Goal: Task Accomplishment & Management: Manage account settings

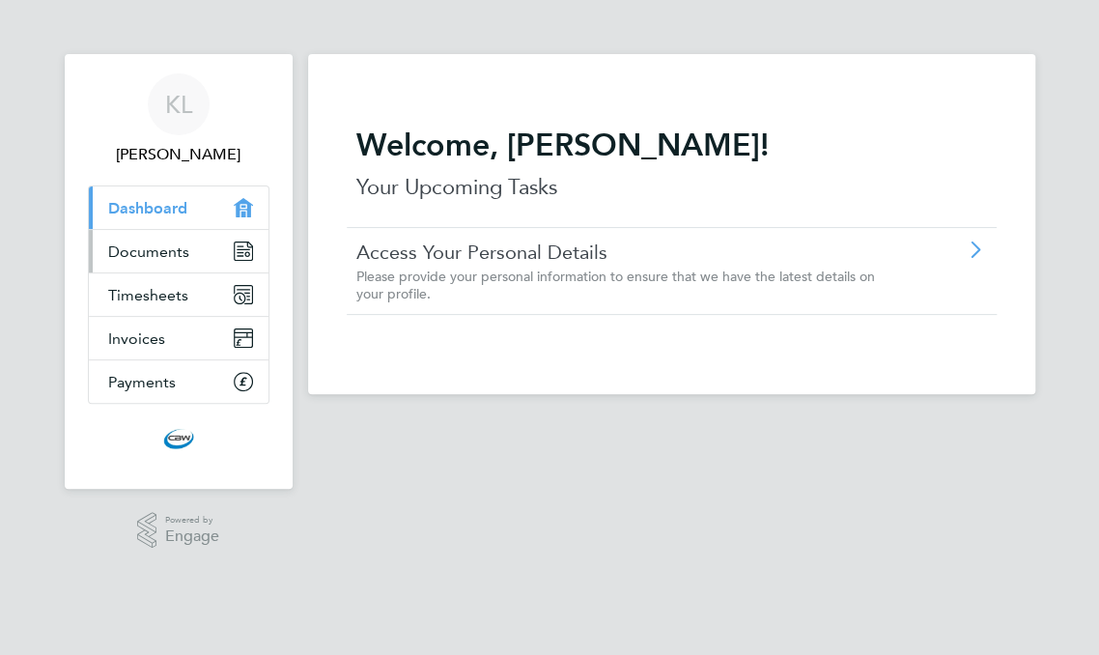
click at [157, 253] on span "Documents" at bounding box center [148, 251] width 81 height 18
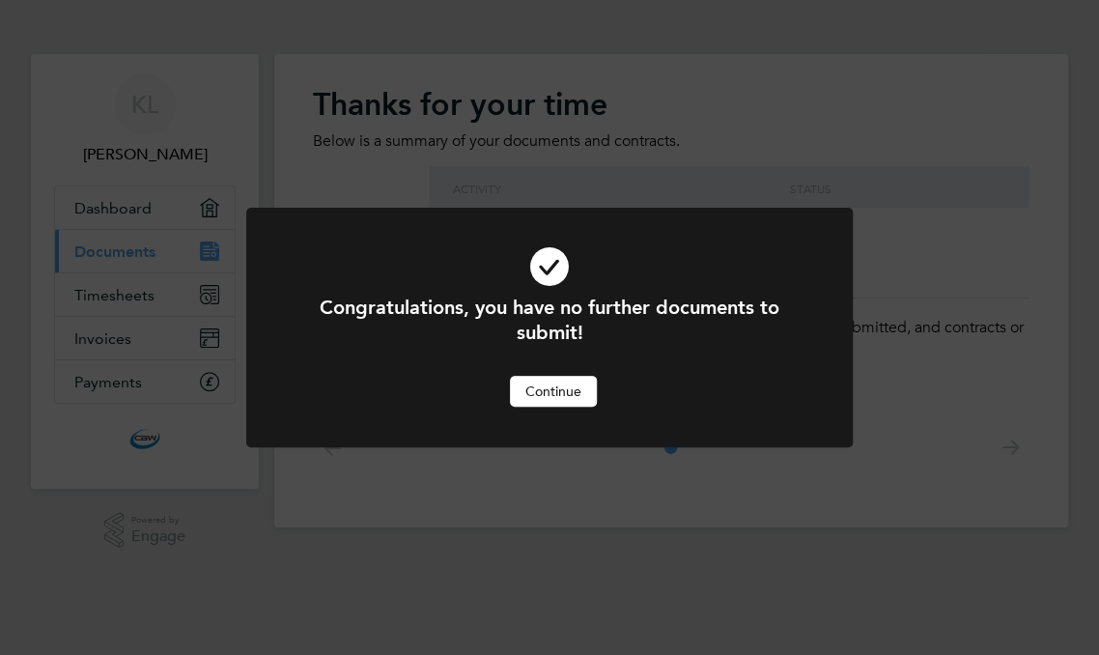
click at [552, 398] on button "Continue" at bounding box center [553, 391] width 87 height 31
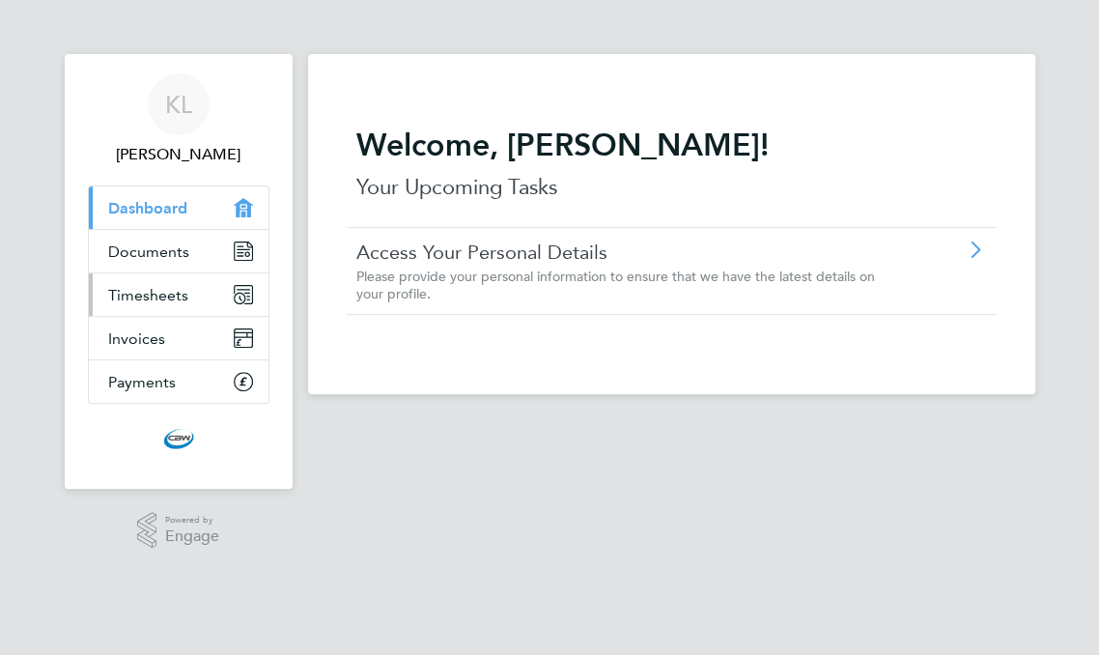
click at [137, 291] on span "Timesheets" at bounding box center [148, 295] width 80 height 18
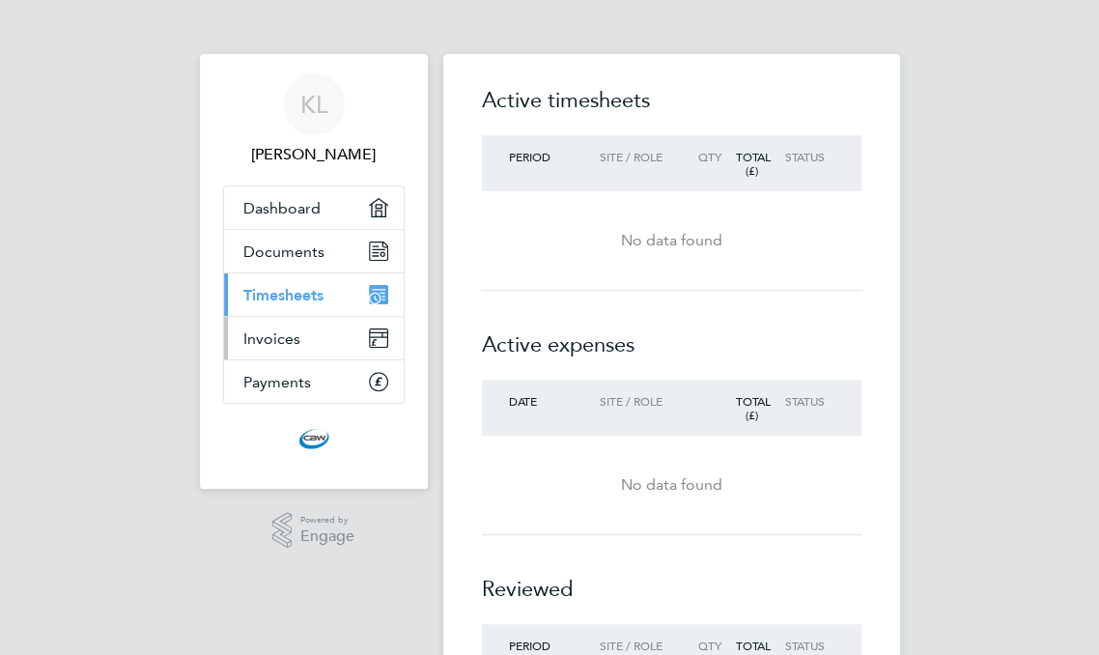
click at [282, 345] on span "Invoices" at bounding box center [271, 338] width 57 height 18
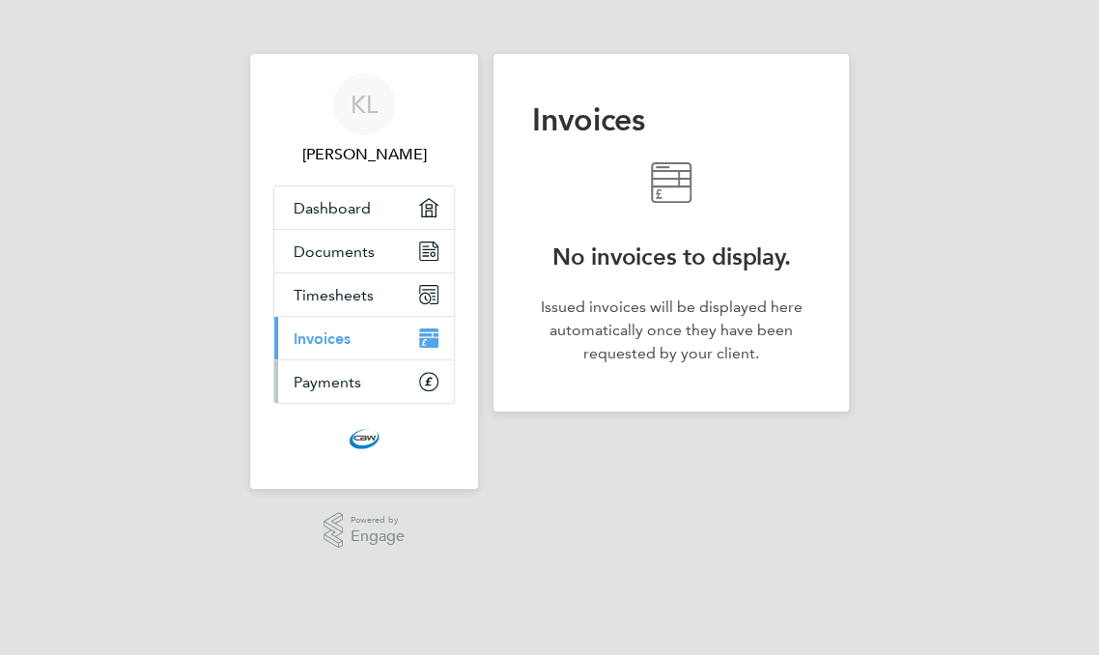
click at [318, 386] on span "Payments" at bounding box center [328, 382] width 68 height 18
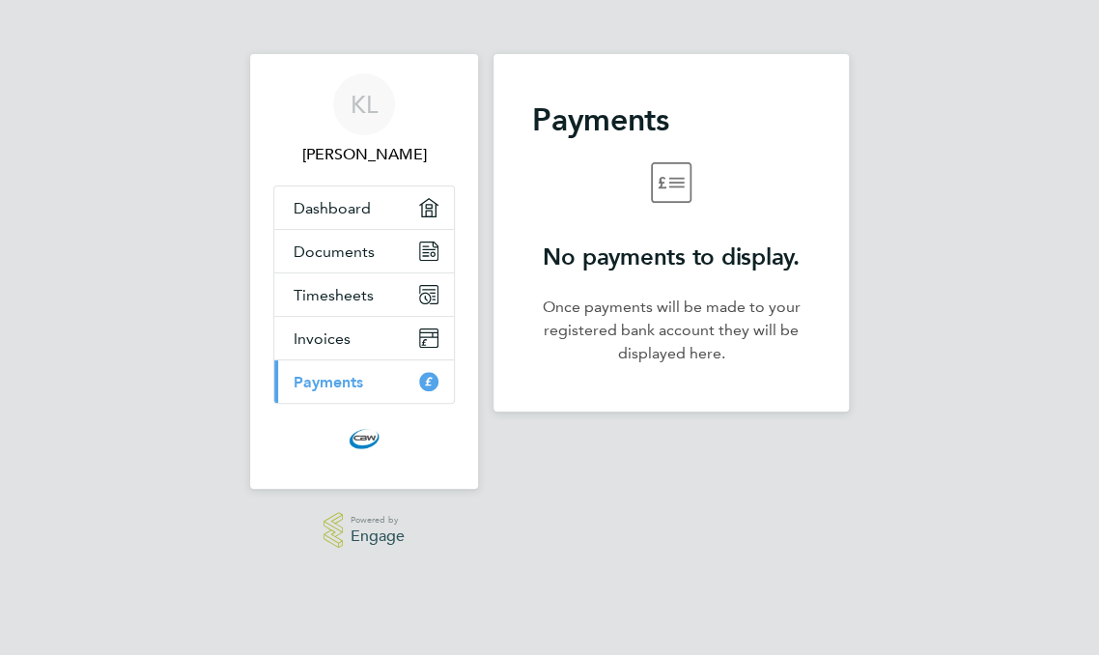
click at [378, 531] on span "Engage" at bounding box center [377, 536] width 54 height 16
click at [363, 107] on span "KL" at bounding box center [363, 104] width 27 height 25
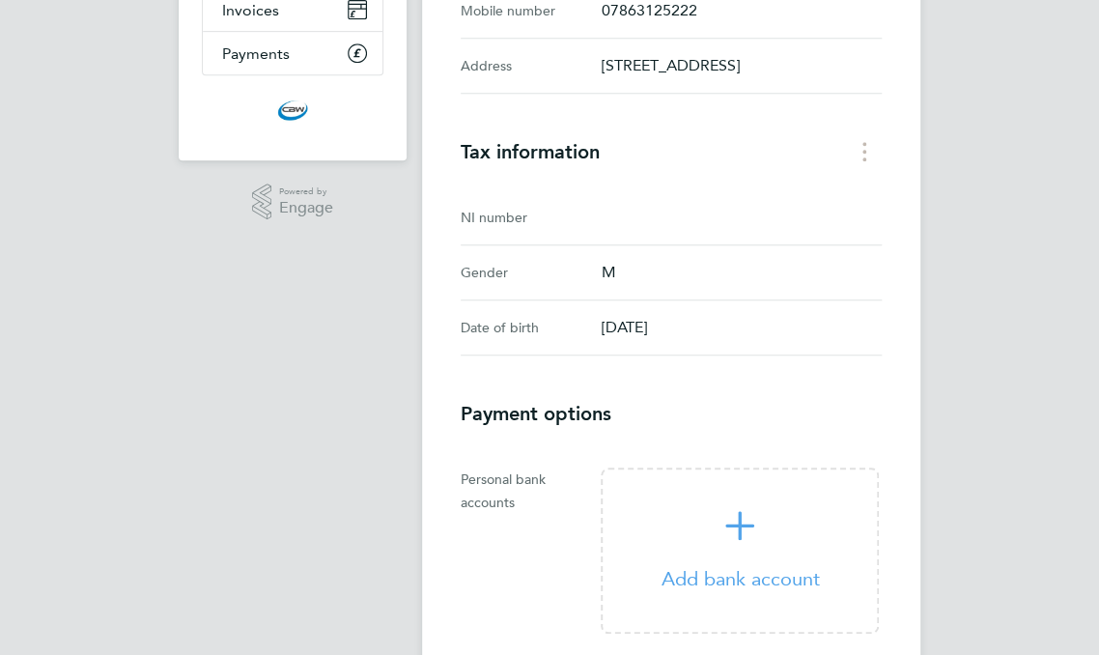
scroll to position [330, 0]
click at [494, 227] on div "NI number" at bounding box center [531, 215] width 140 height 23
click at [866, 159] on icon "Tax information menu" at bounding box center [864, 149] width 4 height 19
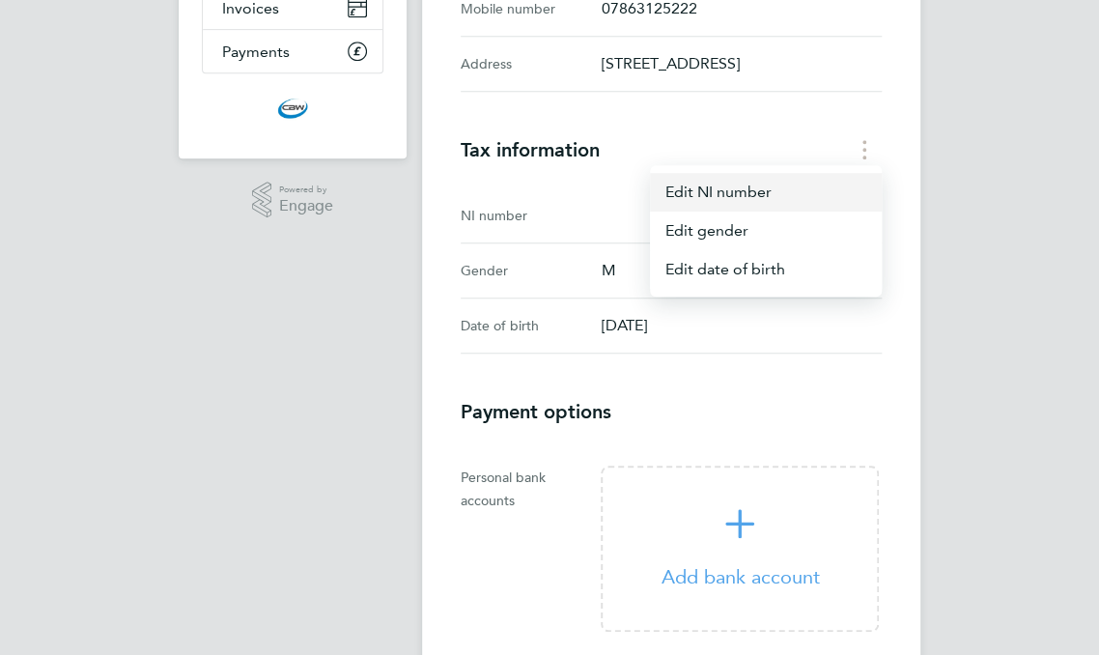
click at [795, 211] on link "Edit NI number" at bounding box center [766, 192] width 232 height 39
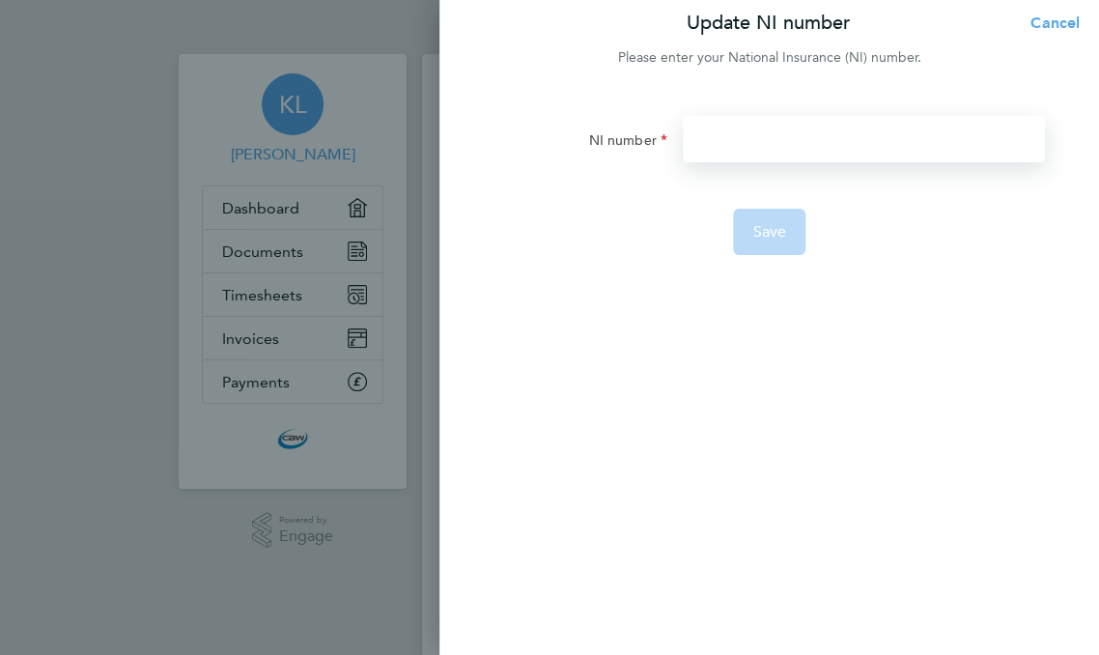
click at [819, 153] on input "NI number" at bounding box center [864, 139] width 362 height 46
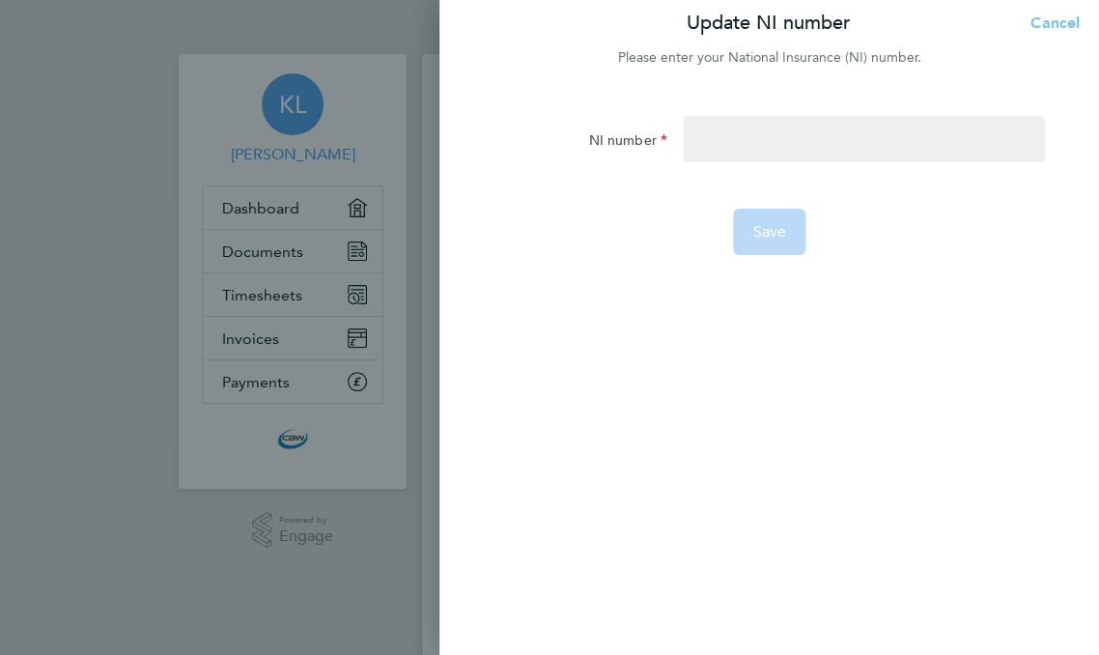
click at [1056, 27] on span "Cancel" at bounding box center [1051, 23] width 55 height 18
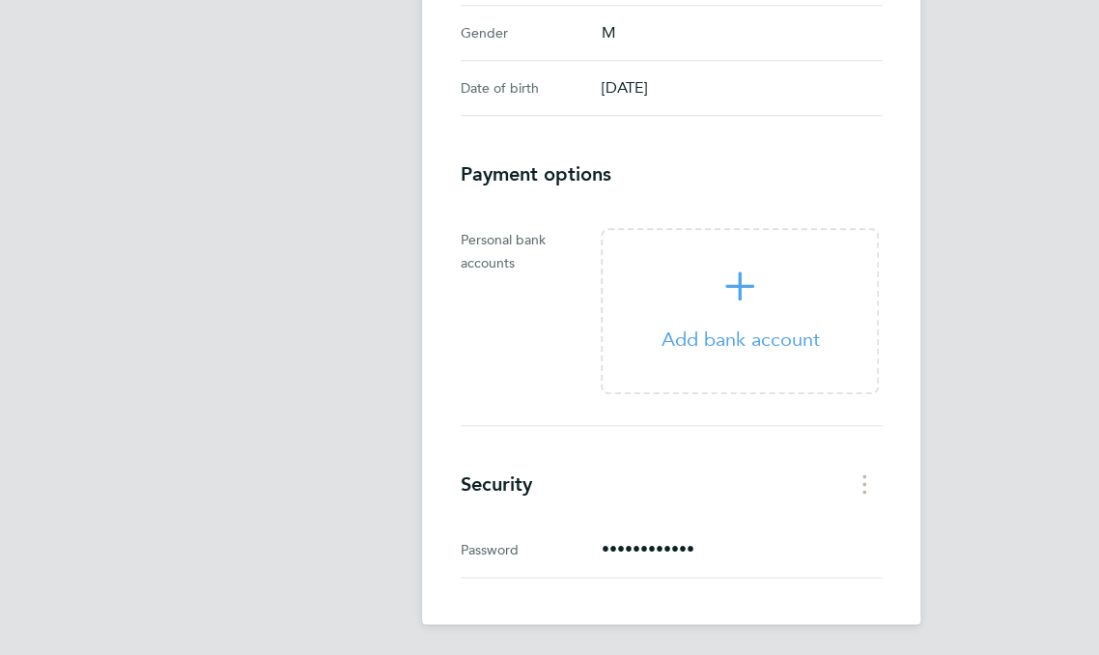
scroll to position [589, 0]
click at [881, 484] on button "Security menu" at bounding box center [864, 483] width 35 height 30
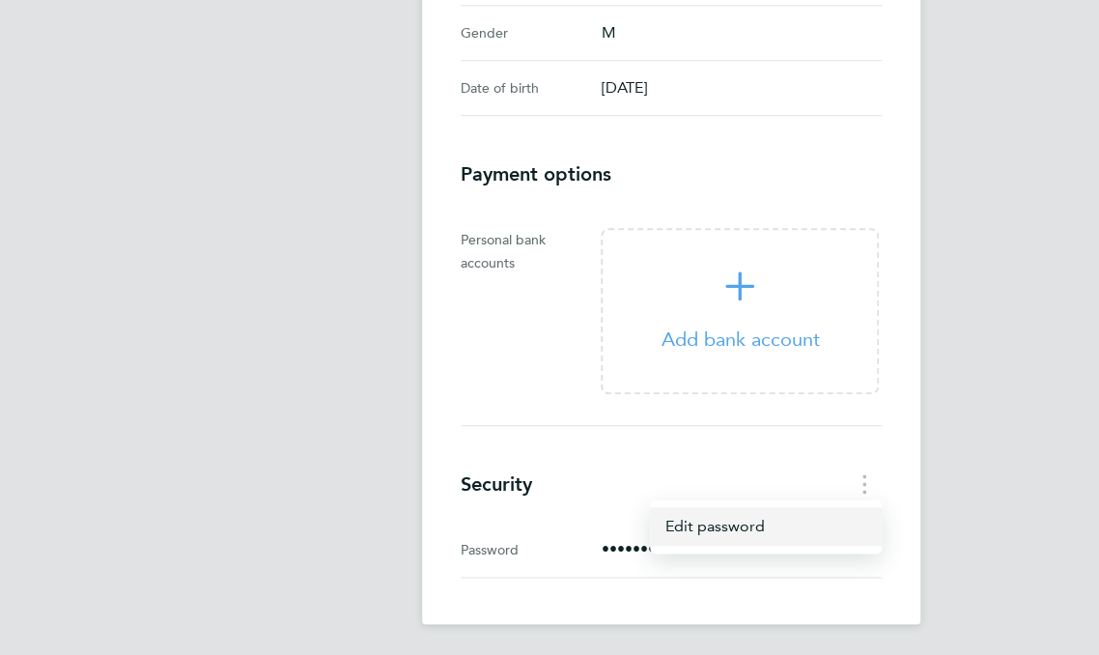
click at [785, 521] on link "Edit password" at bounding box center [766, 526] width 232 height 39
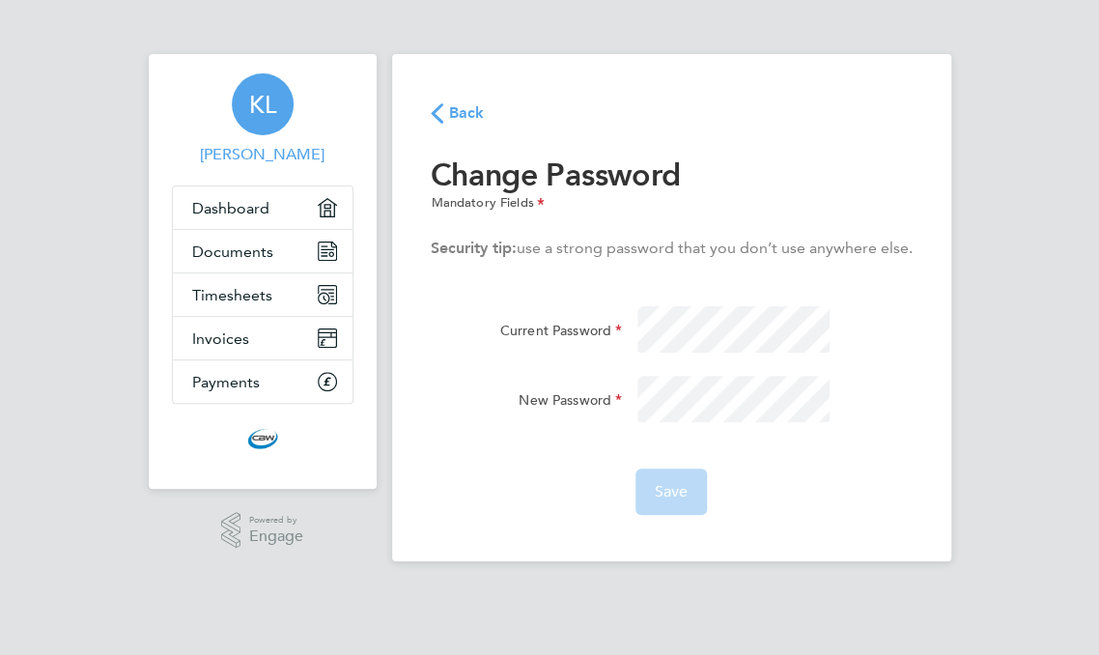
click at [444, 117] on span "Back" at bounding box center [458, 111] width 54 height 18
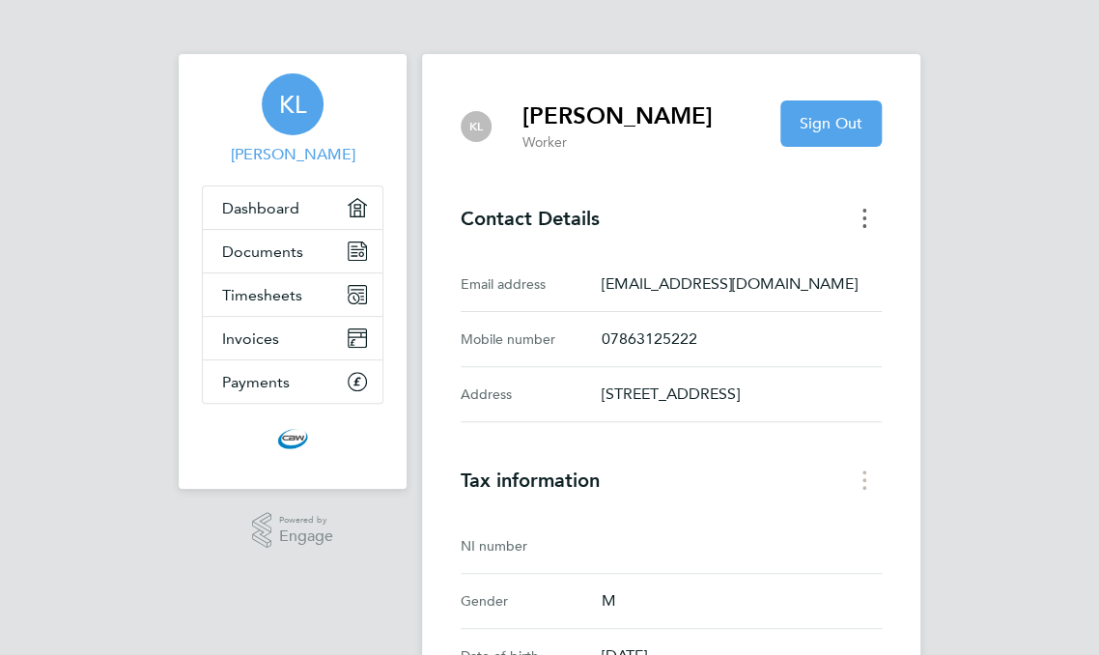
click at [866, 213] on icon "Contact Details menu" at bounding box center [864, 218] width 4 height 19
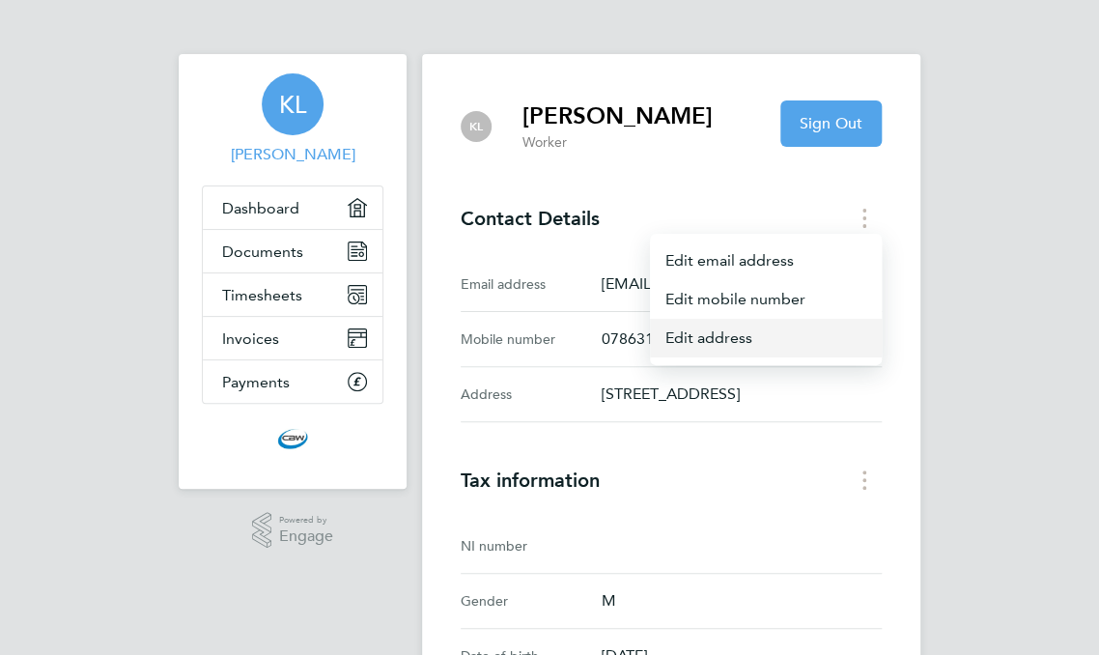
click at [738, 340] on link "Edit address" at bounding box center [766, 338] width 232 height 39
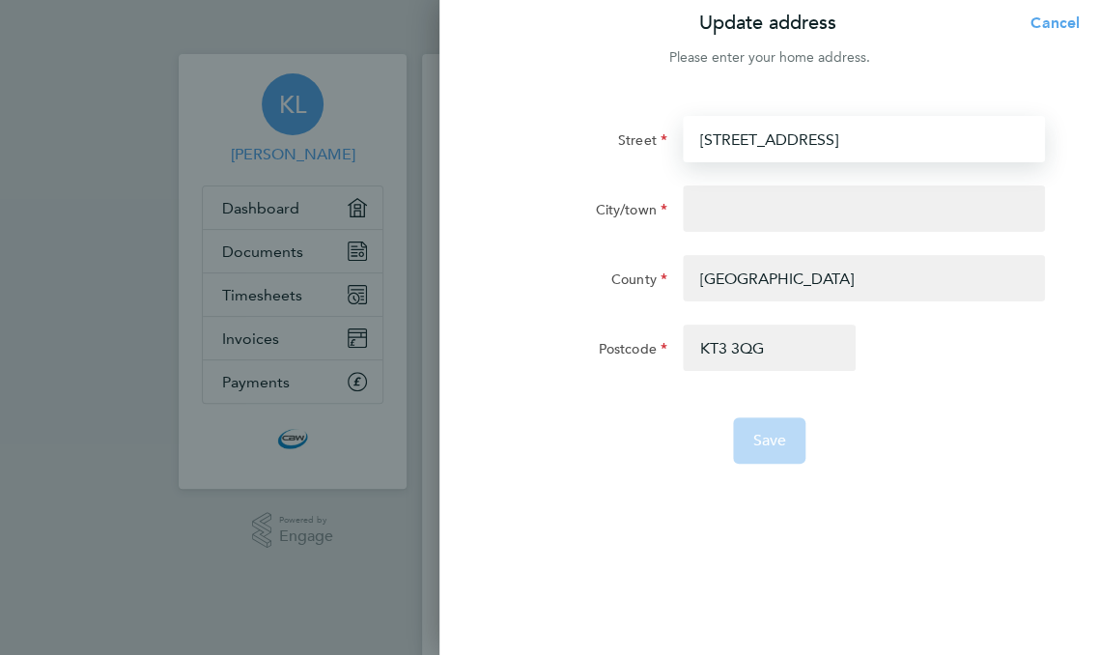
click at [797, 138] on input "[STREET_ADDRESS]" at bounding box center [864, 139] width 362 height 46
type input "[STREET_ADDRESS]"
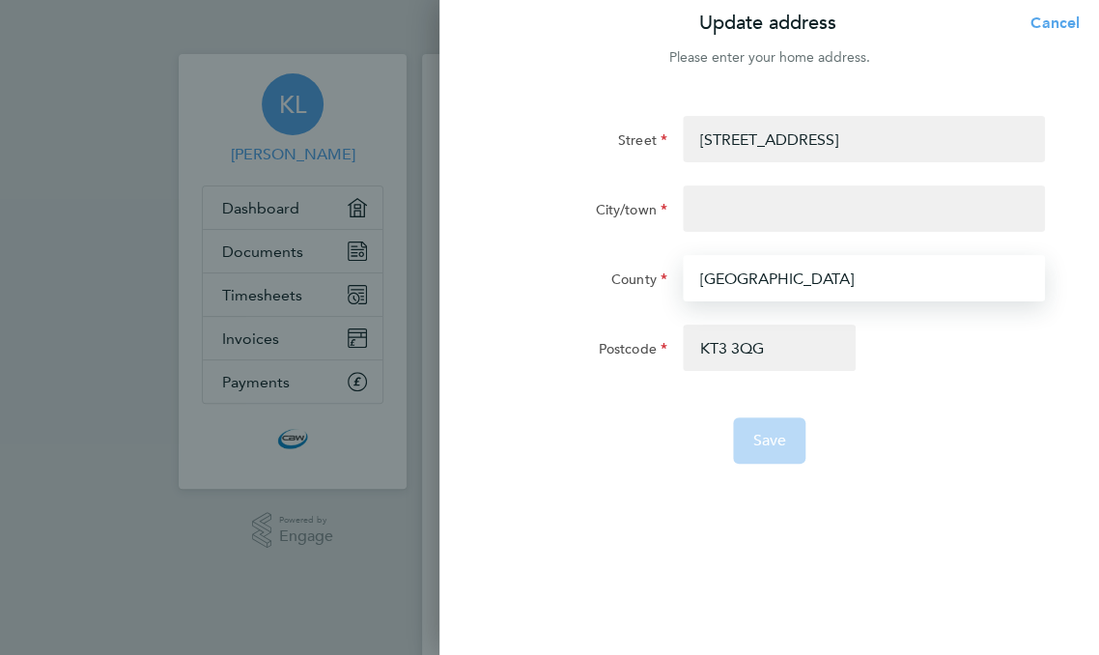
click at [830, 267] on input "[GEOGRAPHIC_DATA]" at bounding box center [864, 278] width 362 height 46
type input "N"
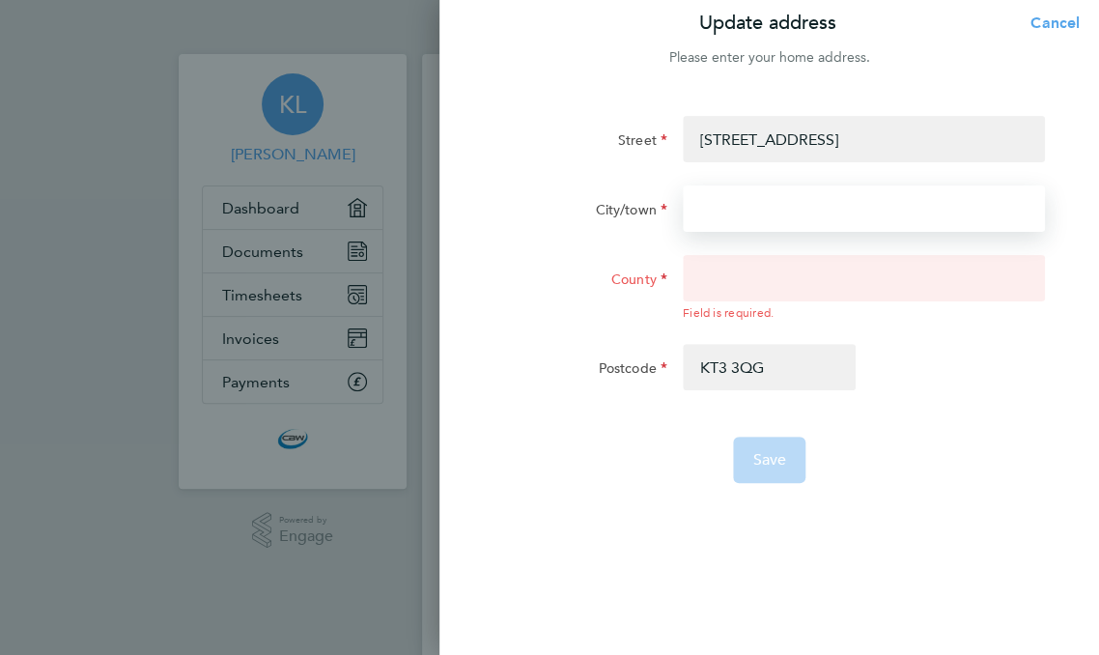
click at [769, 196] on input "City/town" at bounding box center [864, 208] width 362 height 46
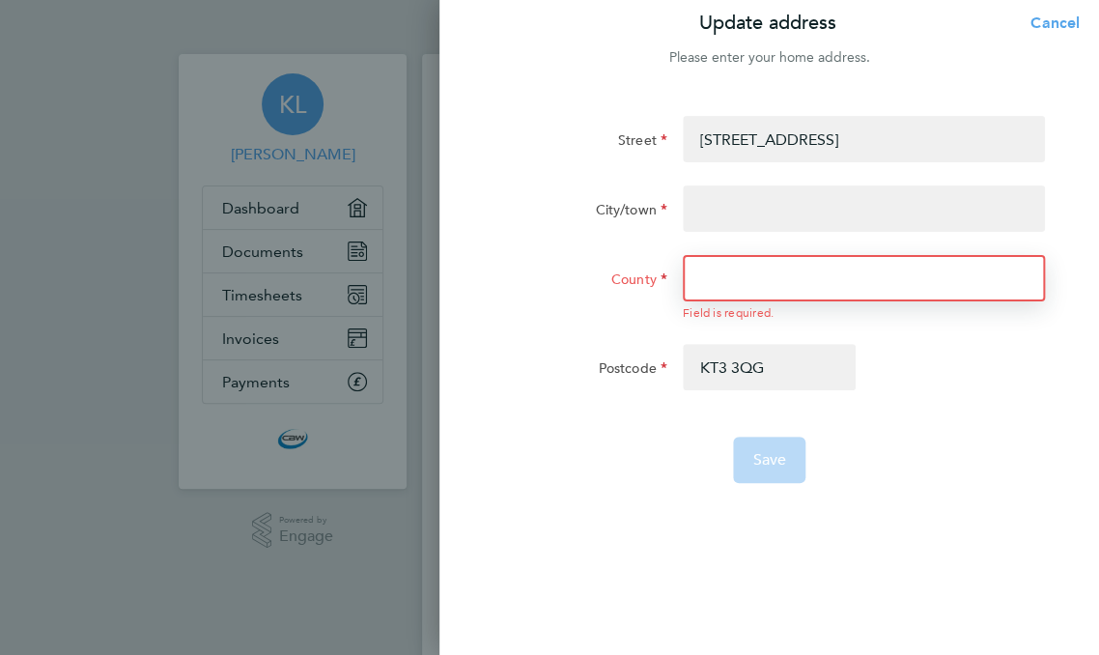
click at [769, 283] on input "County" at bounding box center [864, 278] width 362 height 46
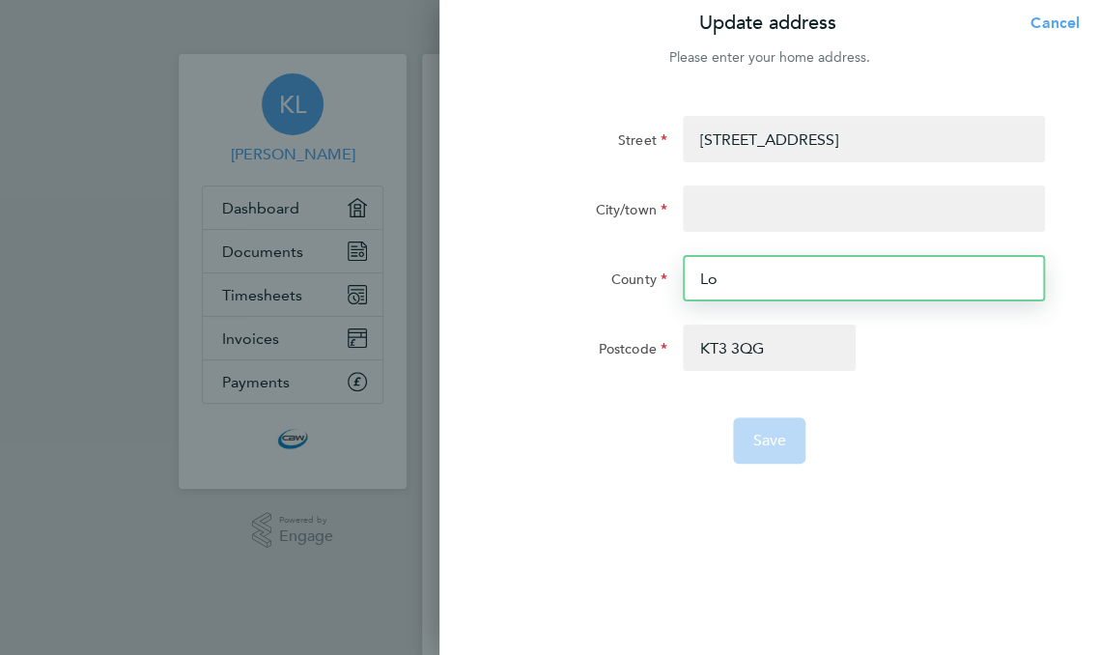
type input "L"
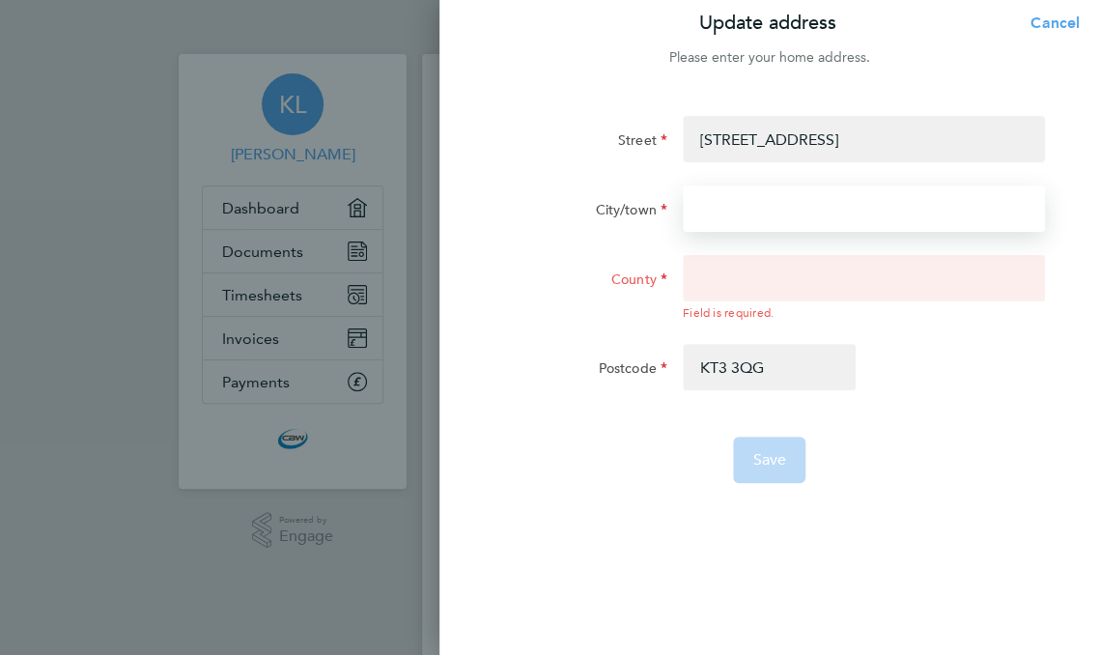
click at [733, 210] on input "City/town" at bounding box center [864, 208] width 362 height 46
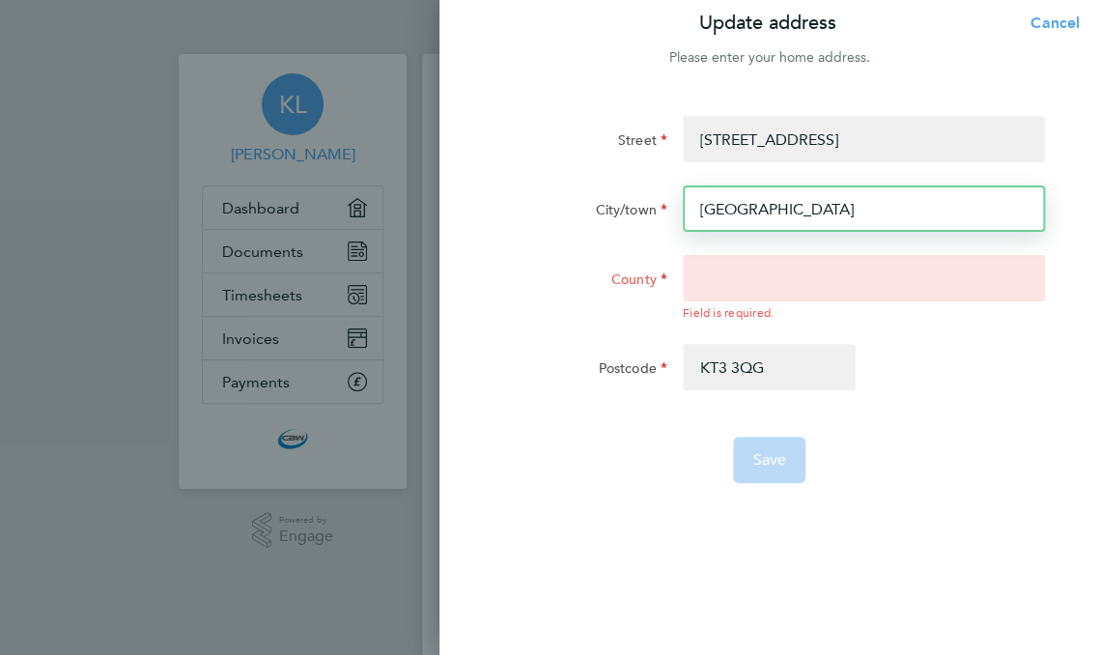
type input "[GEOGRAPHIC_DATA]"
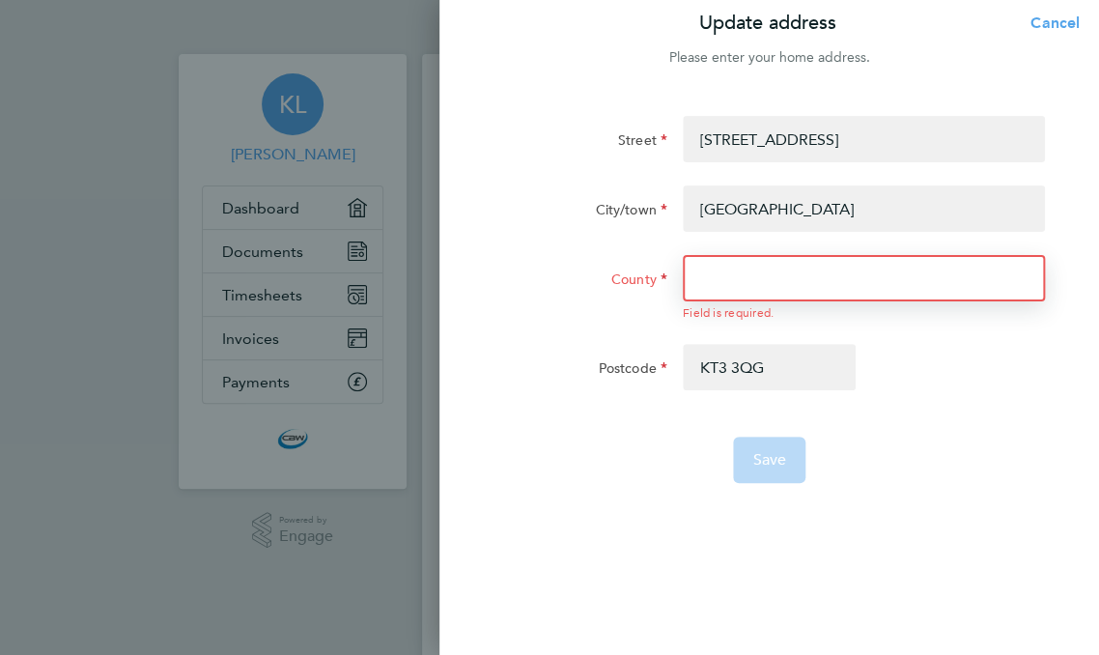
click at [741, 290] on input "County" at bounding box center [864, 278] width 362 height 46
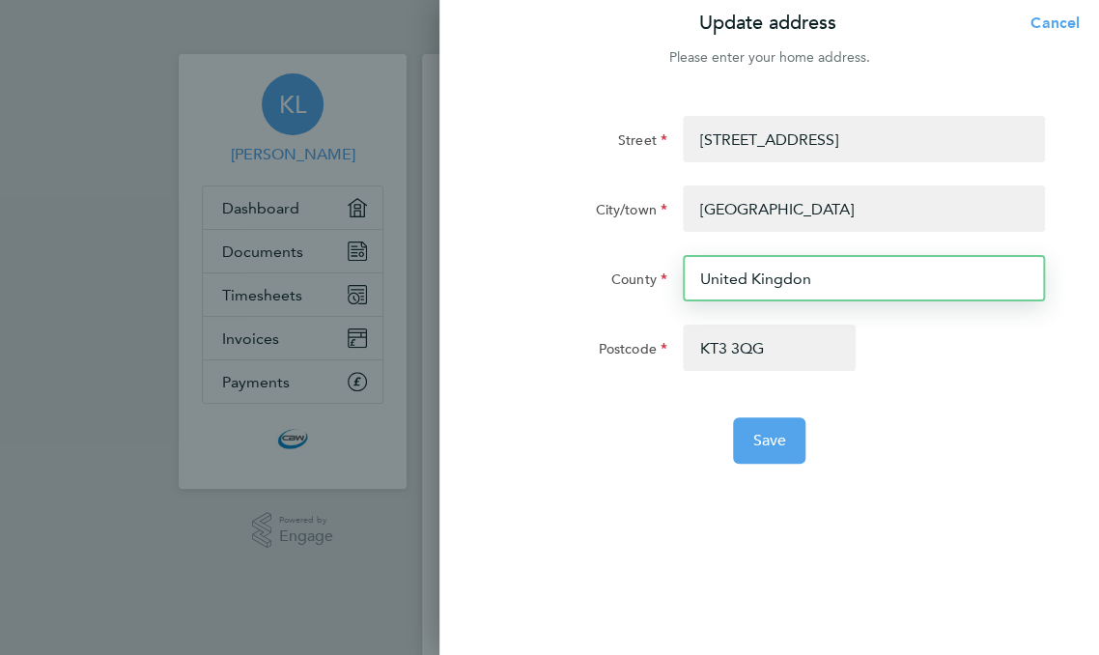
type input "United Kingdon"
click at [733, 417] on button "Save" at bounding box center [769, 440] width 72 height 46
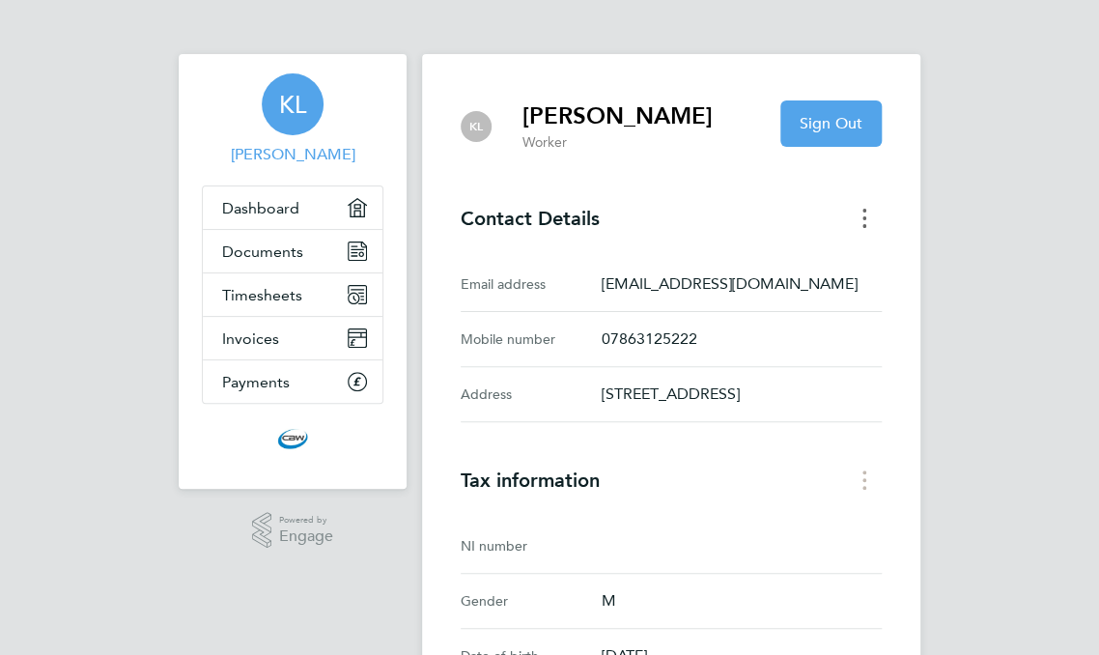
click at [881, 223] on button "Contact Details menu" at bounding box center [864, 218] width 35 height 30
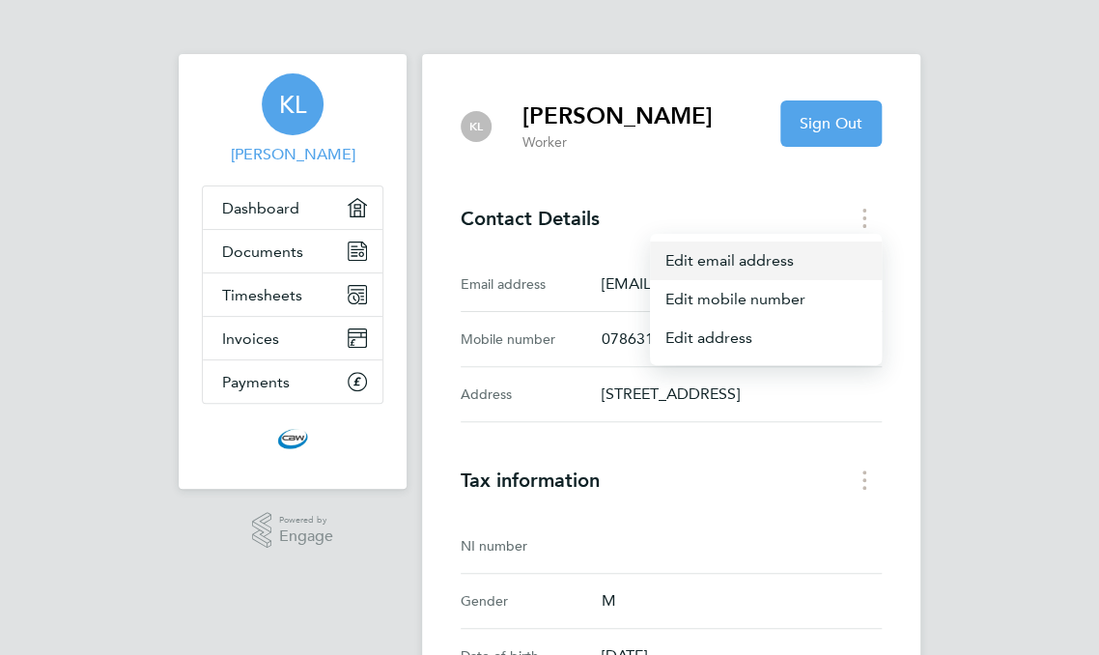
click at [881, 261] on link "Edit email address" at bounding box center [766, 260] width 232 height 39
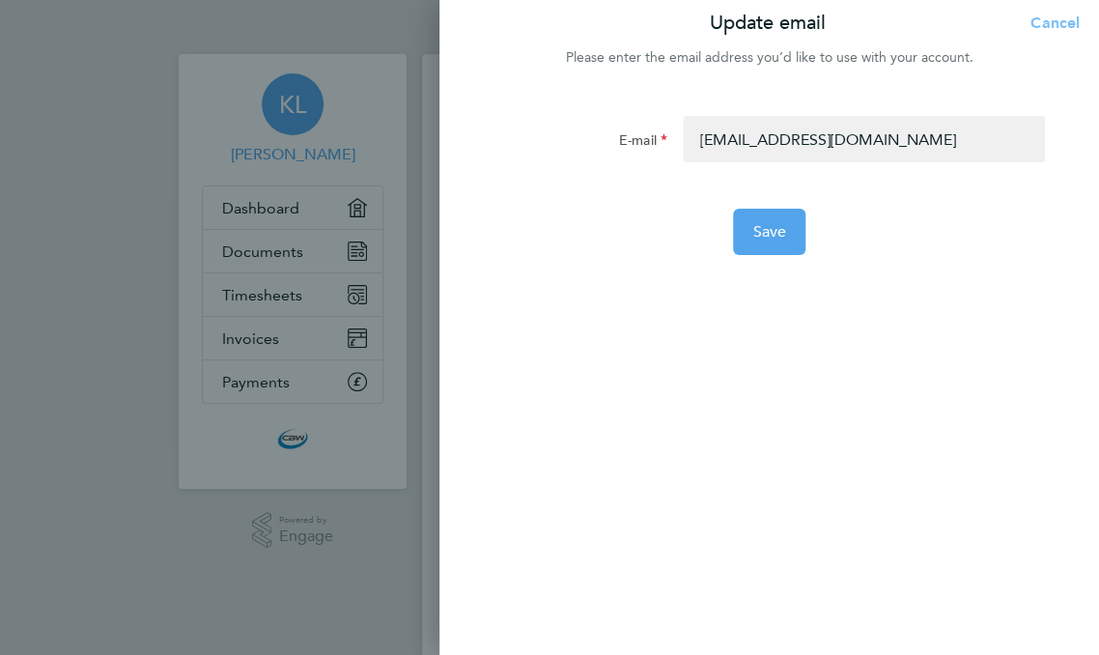
click at [1056, 25] on span "Cancel" at bounding box center [1051, 23] width 55 height 18
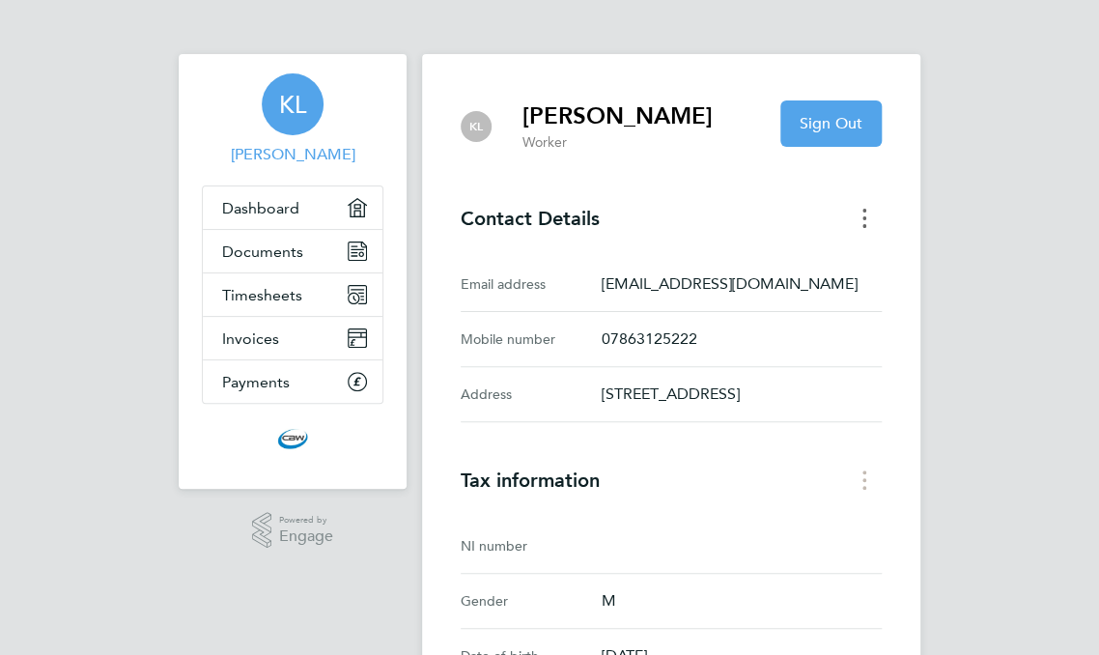
click at [866, 221] on icon "Contact Details menu" at bounding box center [864, 218] width 4 height 19
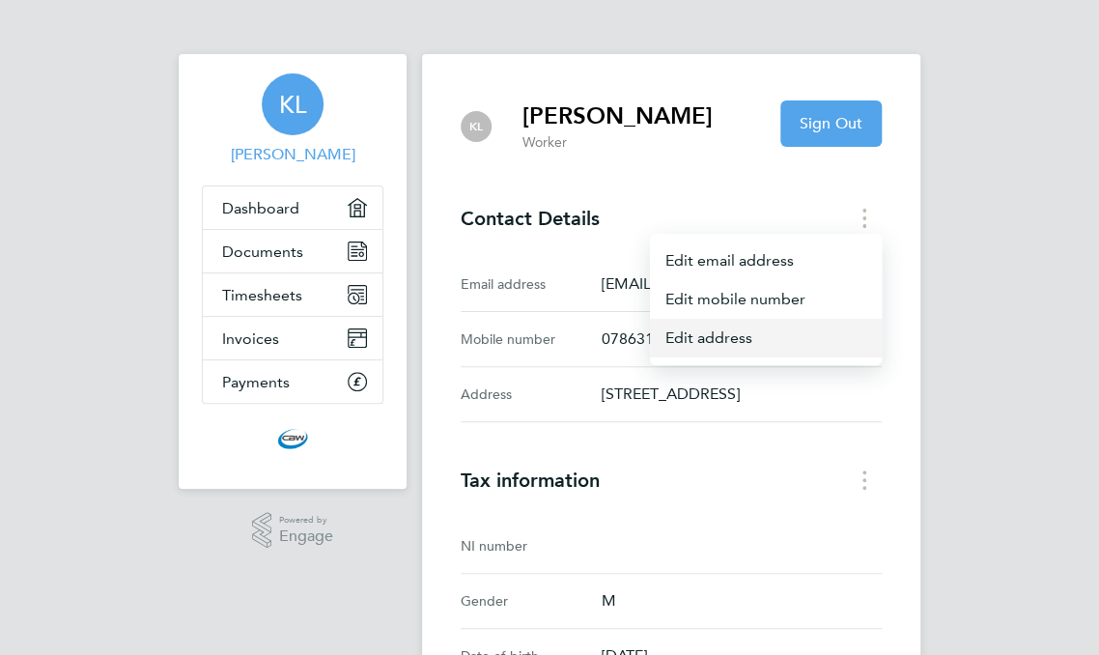
click at [852, 343] on link "Edit address" at bounding box center [766, 338] width 232 height 39
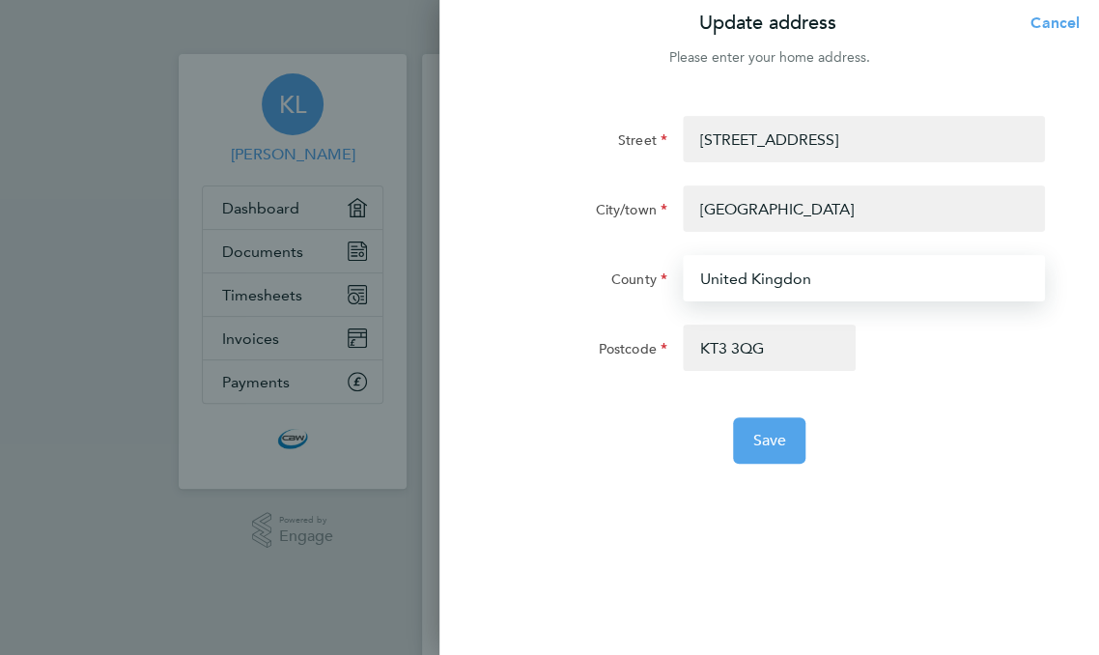
click at [857, 277] on input "United Kingdon" at bounding box center [864, 278] width 362 height 46
type input "U"
click at [779, 283] on input "County" at bounding box center [864, 278] width 362 height 46
click at [834, 287] on input "United Kingdon" at bounding box center [864, 278] width 362 height 46
type input "[GEOGRAPHIC_DATA]"
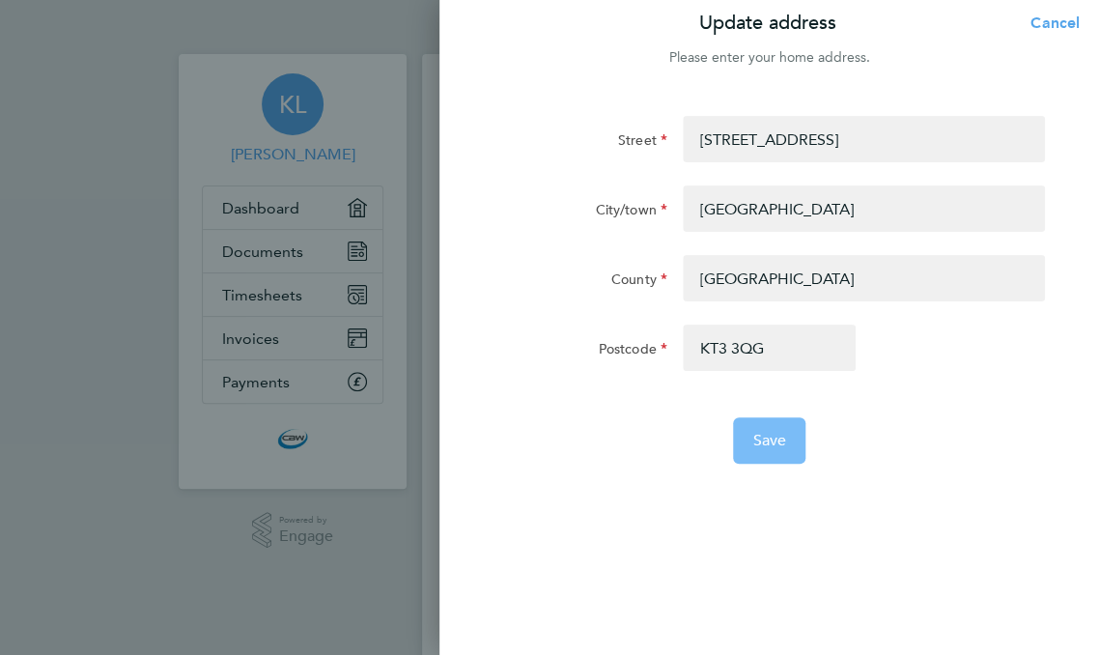
click at [767, 442] on span "Save" at bounding box center [769, 440] width 34 height 19
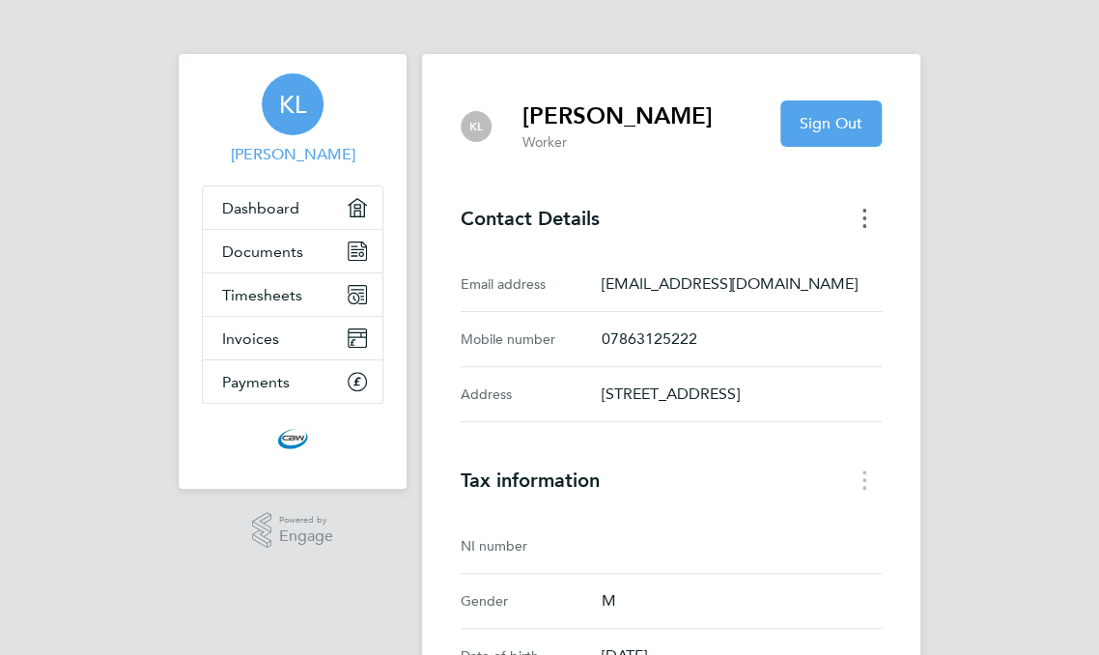
click at [881, 217] on button "Contact Details menu" at bounding box center [864, 218] width 35 height 30
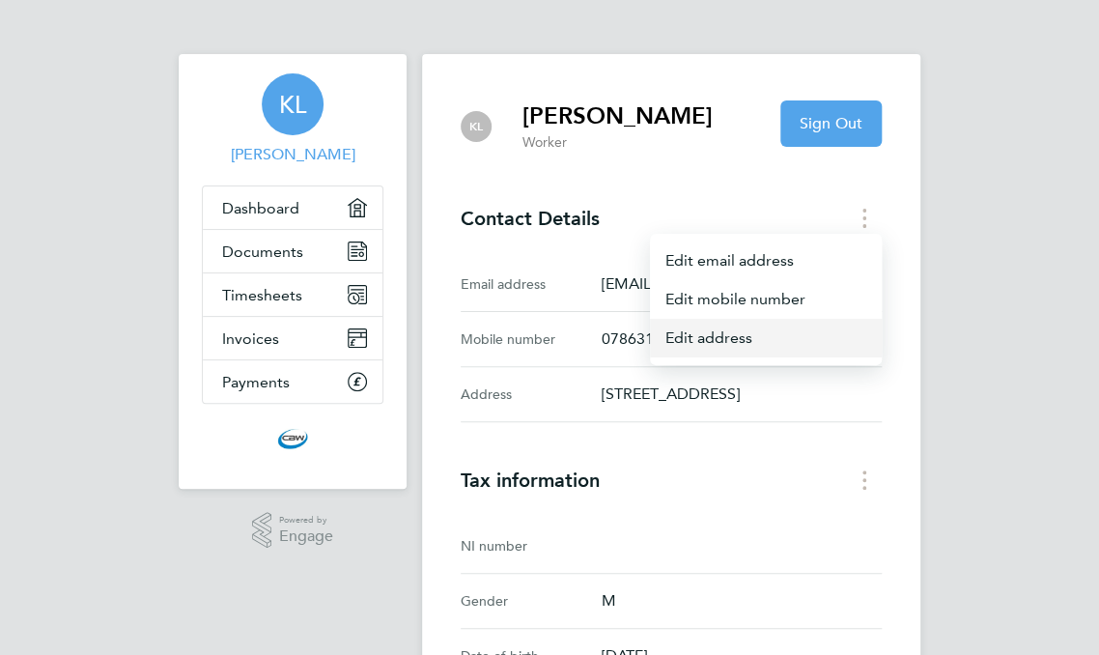
click at [854, 345] on link "Edit address" at bounding box center [766, 338] width 232 height 39
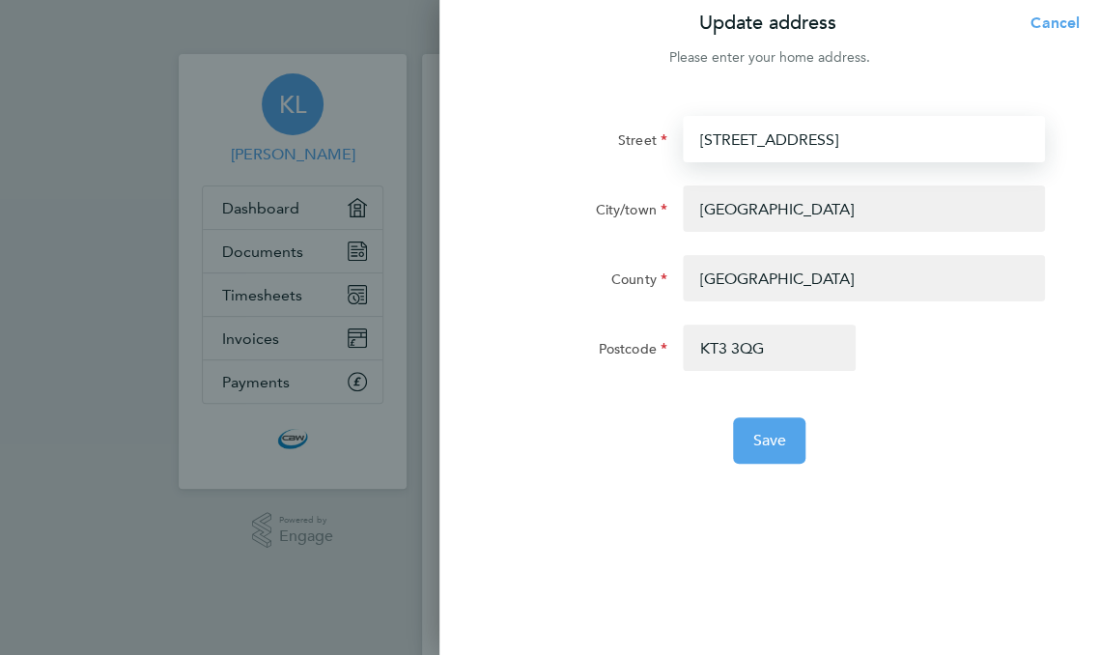
click at [888, 135] on input "[STREET_ADDRESS]" at bounding box center [864, 139] width 362 height 46
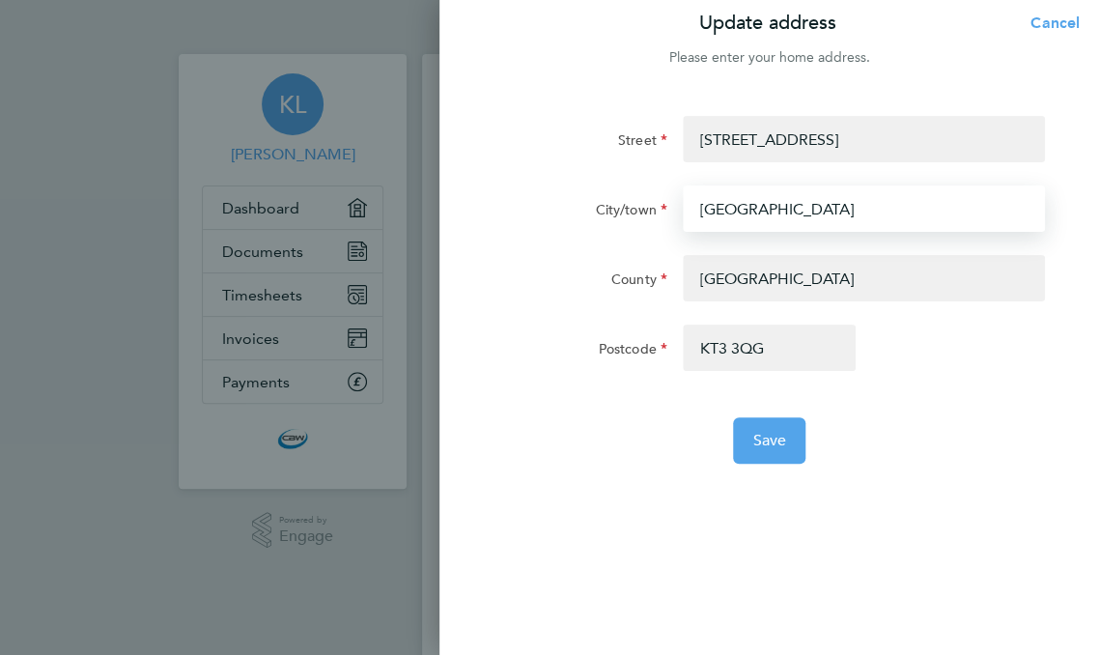
click at [865, 210] on input "[GEOGRAPHIC_DATA]" at bounding box center [864, 208] width 362 height 46
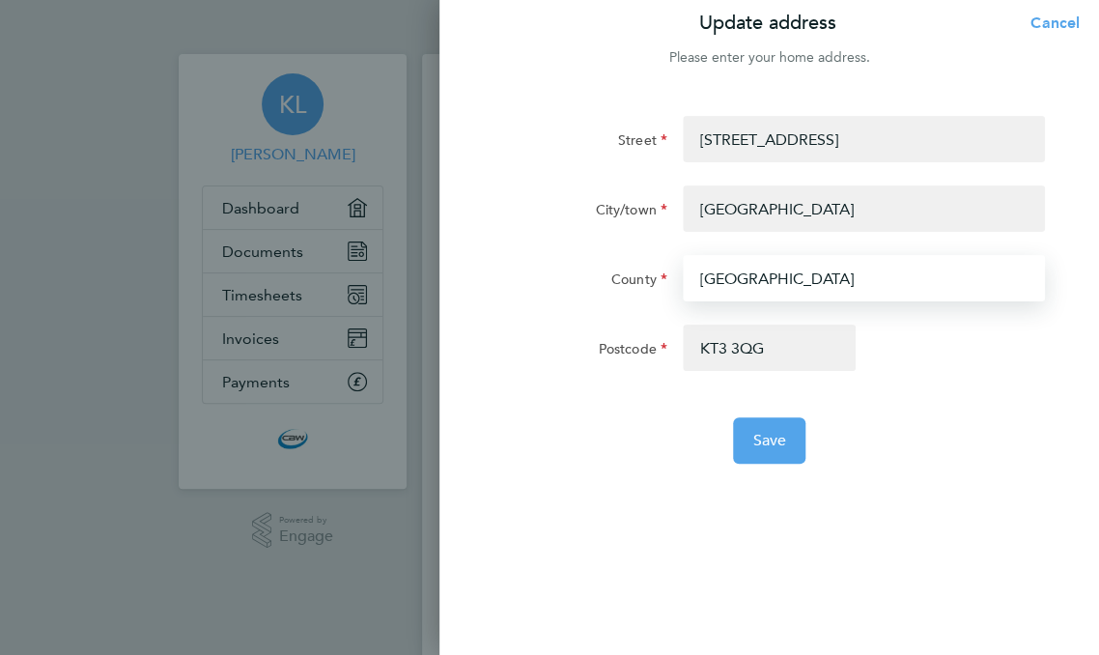
click at [870, 275] on input "[GEOGRAPHIC_DATA]" at bounding box center [864, 278] width 362 height 46
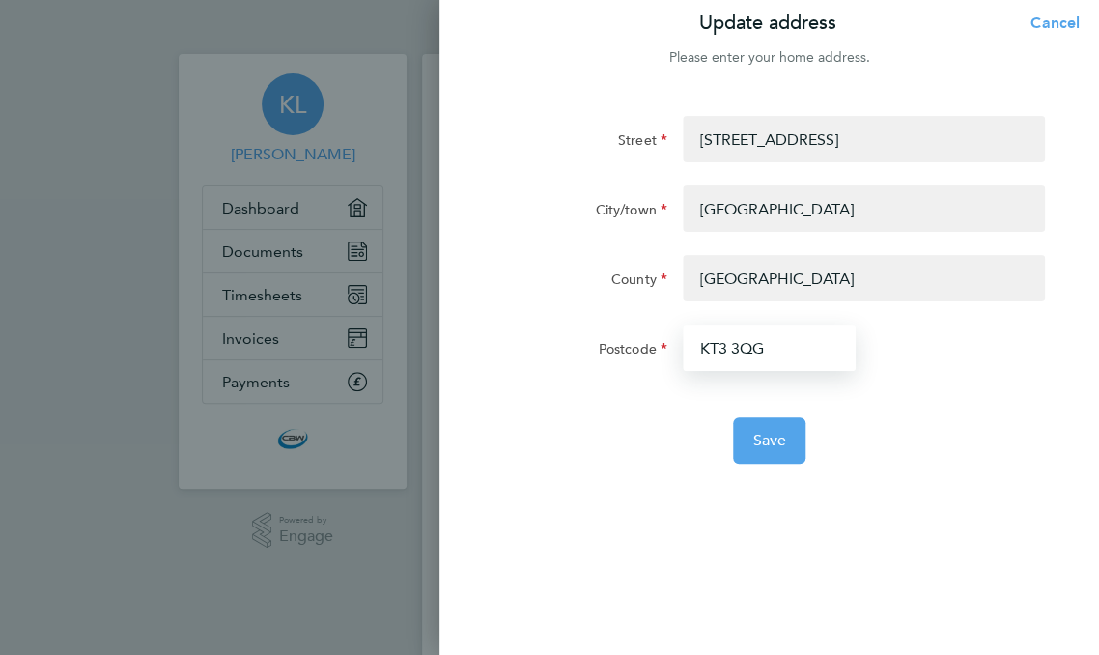
click at [825, 360] on input "KT3 3QG" at bounding box center [770, 347] width 174 height 46
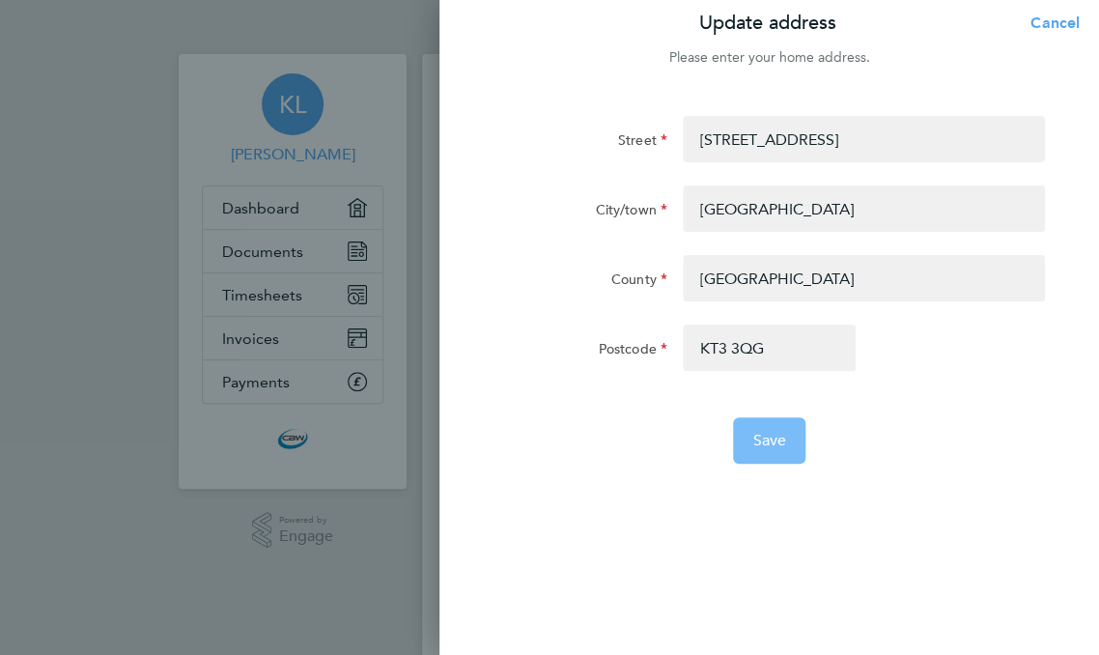
click at [769, 437] on span "Save" at bounding box center [769, 440] width 34 height 19
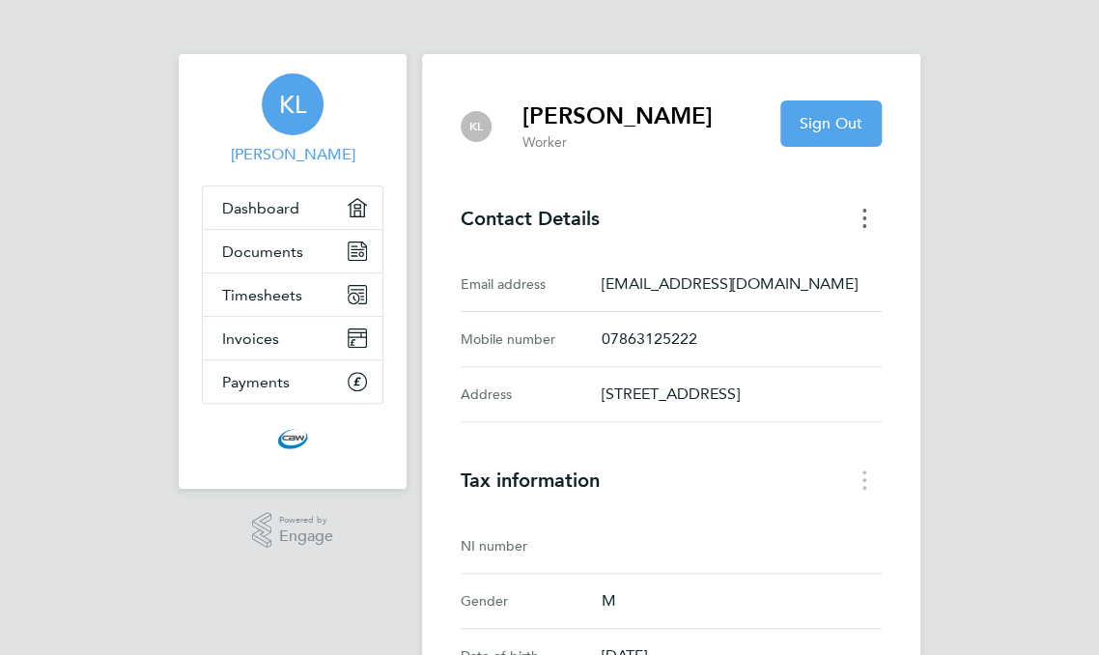
click at [881, 229] on button "Contact Details menu" at bounding box center [864, 218] width 35 height 30
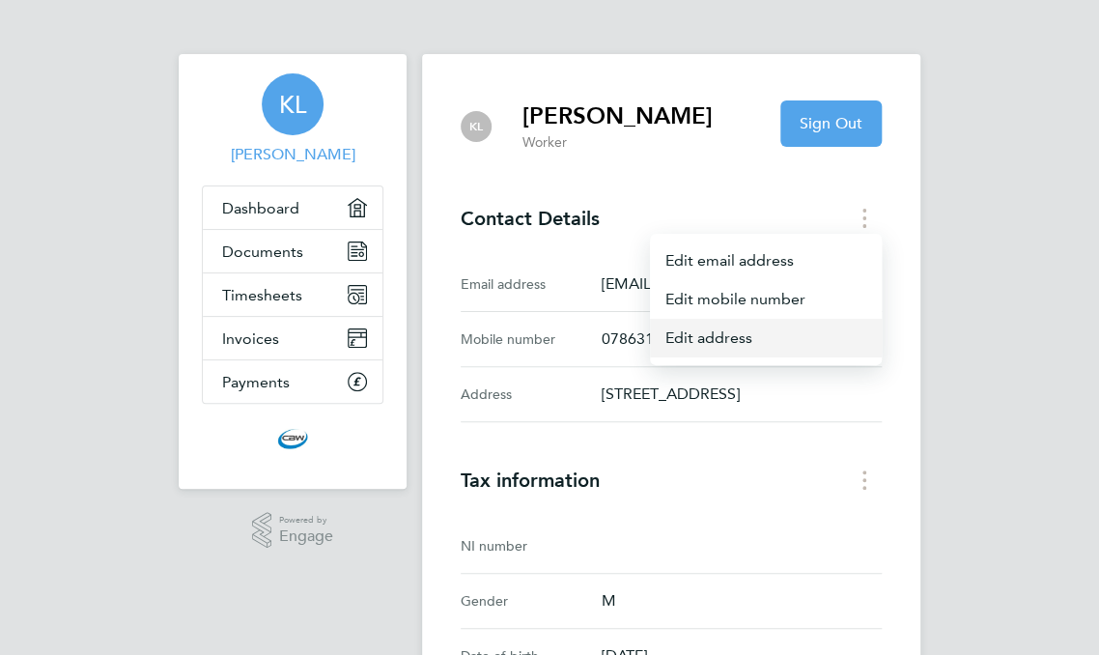
click at [834, 342] on link "Edit address" at bounding box center [766, 338] width 232 height 39
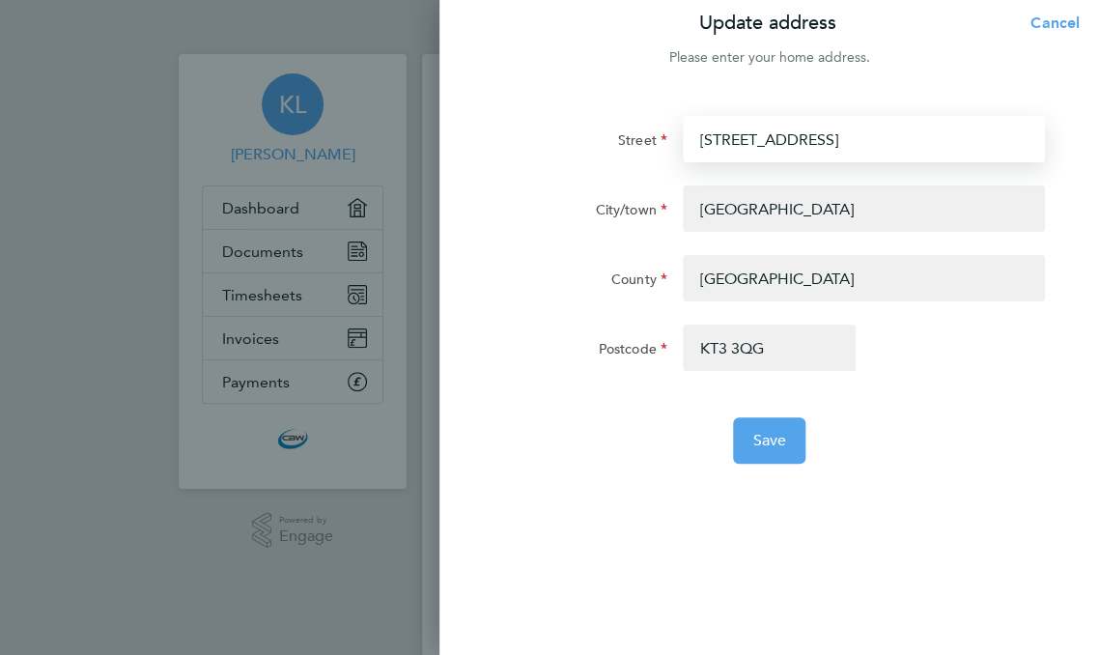
click at [919, 129] on input "[STREET_ADDRESS]" at bounding box center [864, 139] width 362 height 46
type input "4"
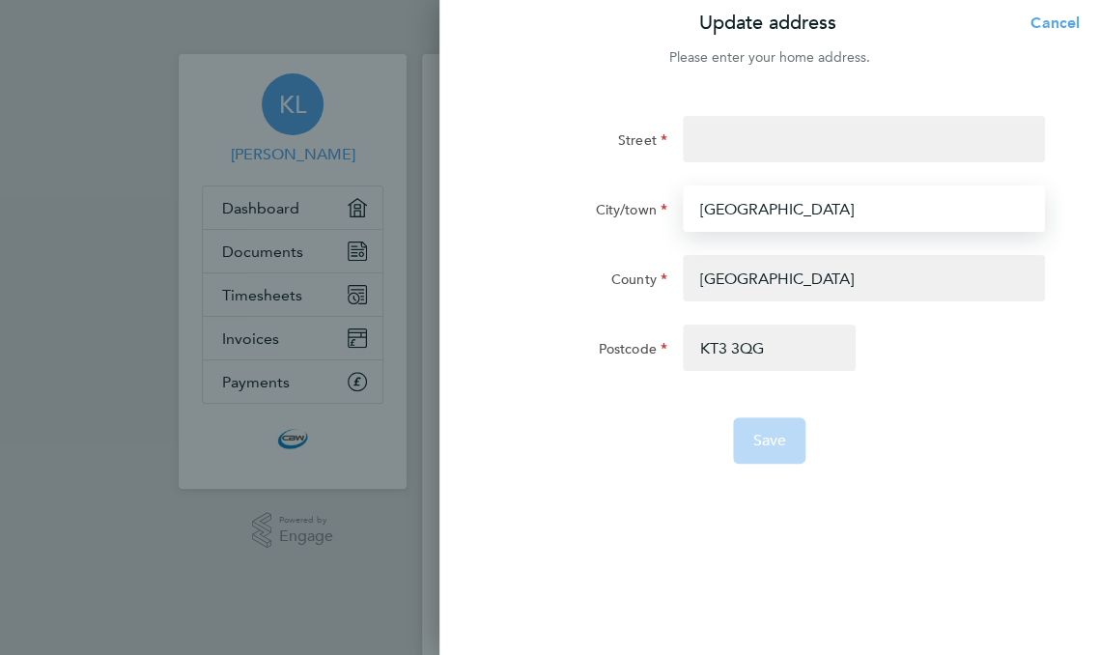
click at [848, 213] on input "[GEOGRAPHIC_DATA]" at bounding box center [864, 208] width 362 height 46
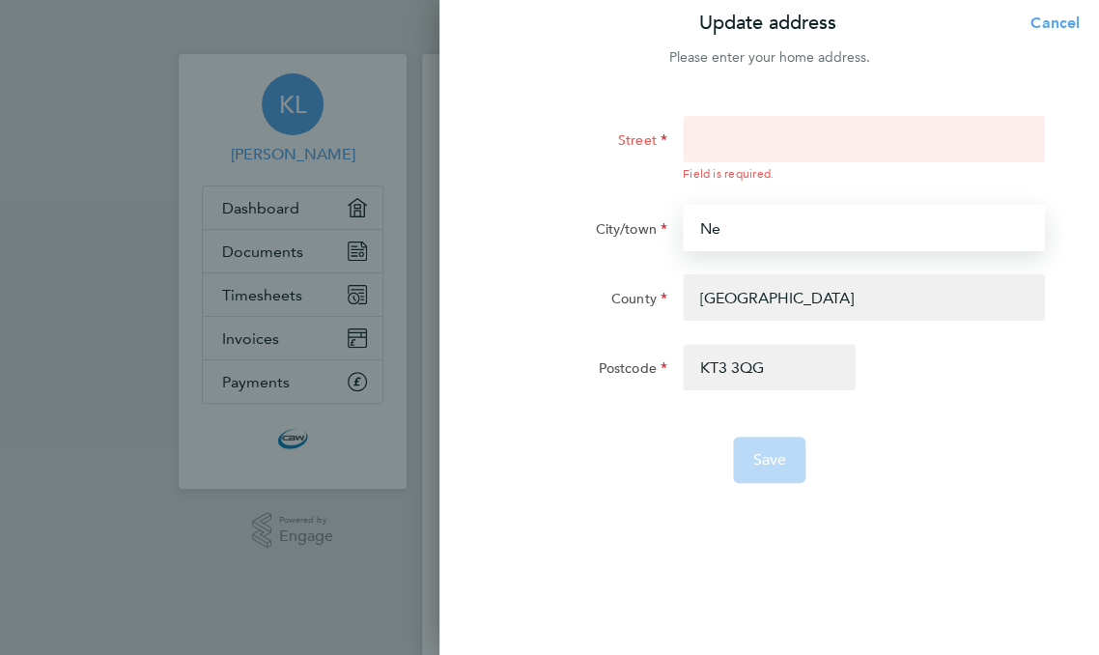
type input "N"
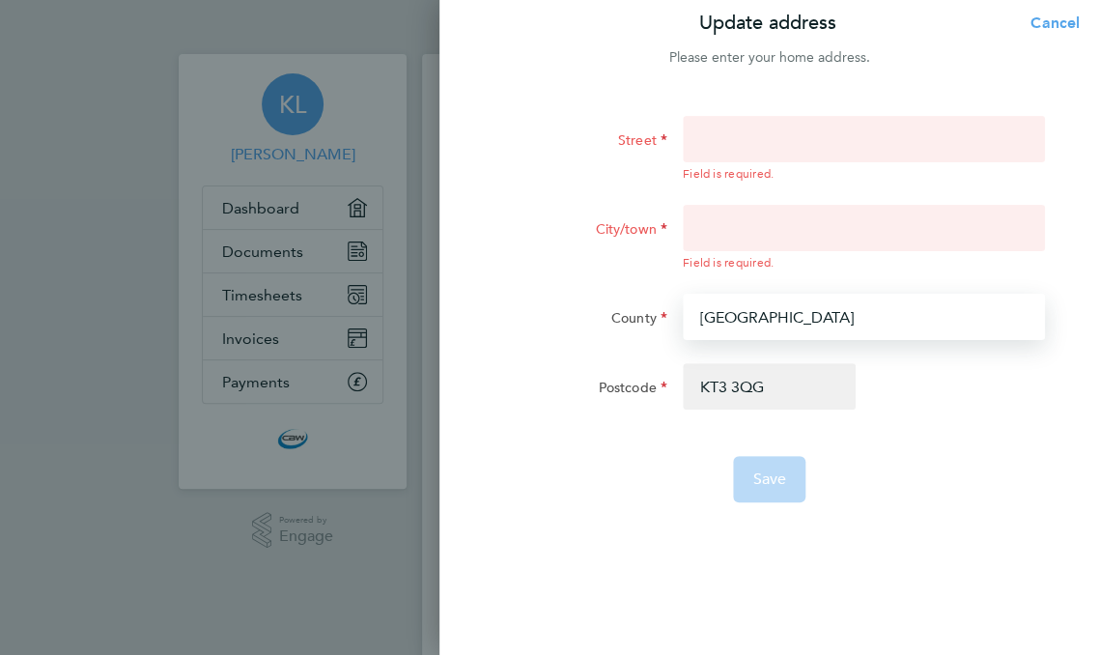
click at [861, 291] on form "Street Field is required. City/town Field is required. [GEOGRAPHIC_DATA] Postco…" at bounding box center [768, 309] width 551 height 386
type input "U"
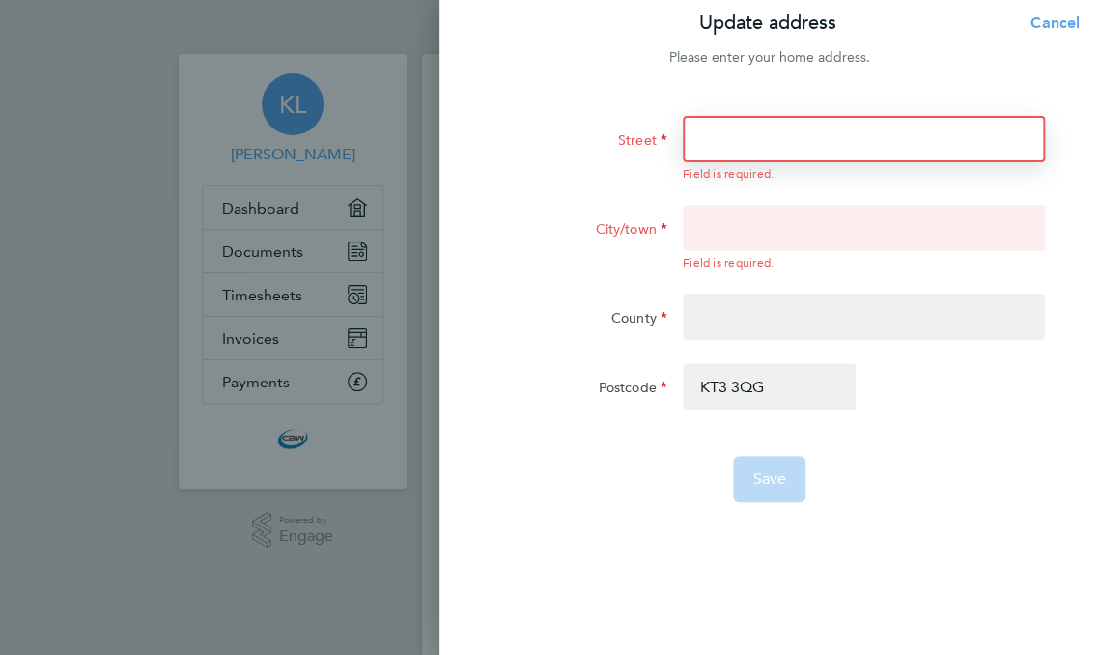
click at [752, 146] on input "Street" at bounding box center [864, 139] width 362 height 46
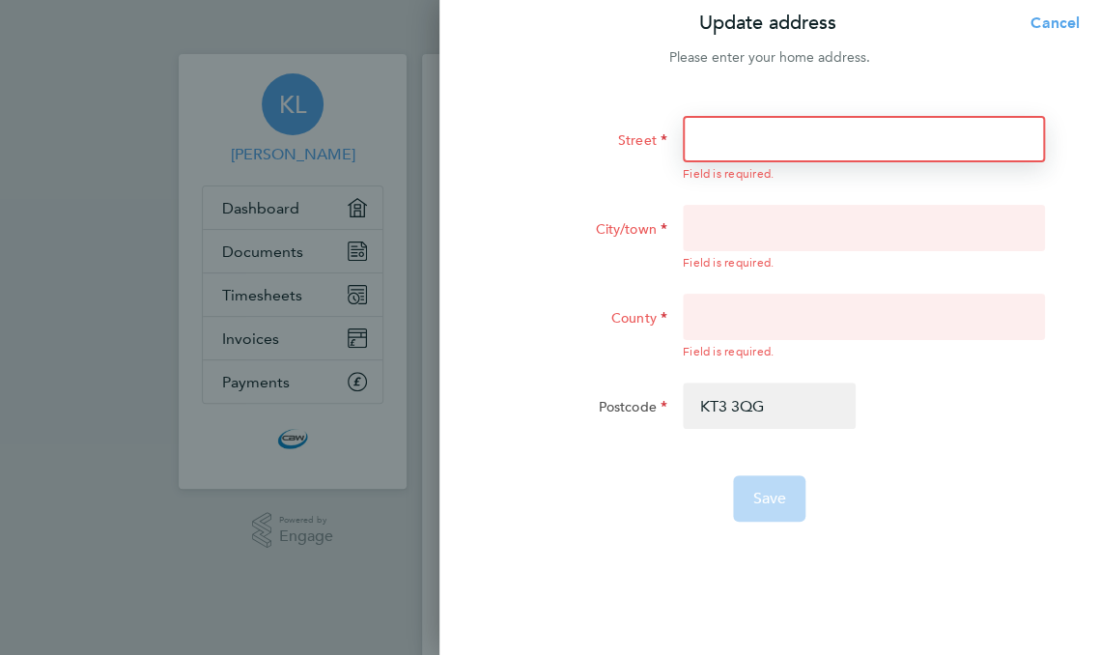
type input "[STREET_ADDRESS]"
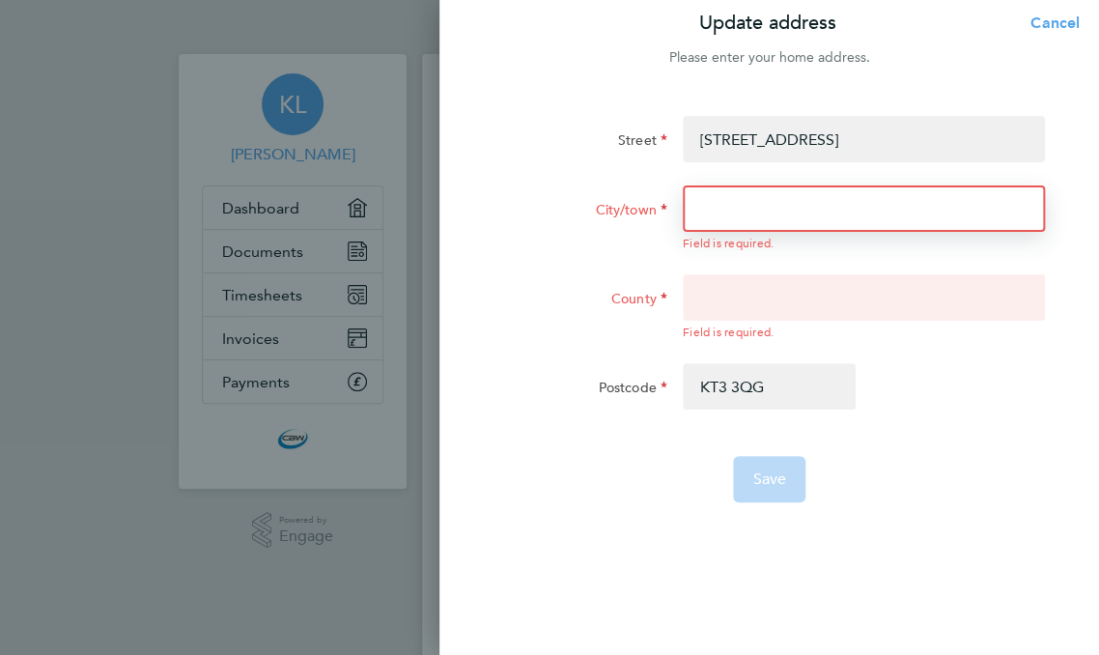
click at [794, 220] on input "City/town" at bounding box center [864, 208] width 362 height 46
type input "[GEOGRAPHIC_DATA]"
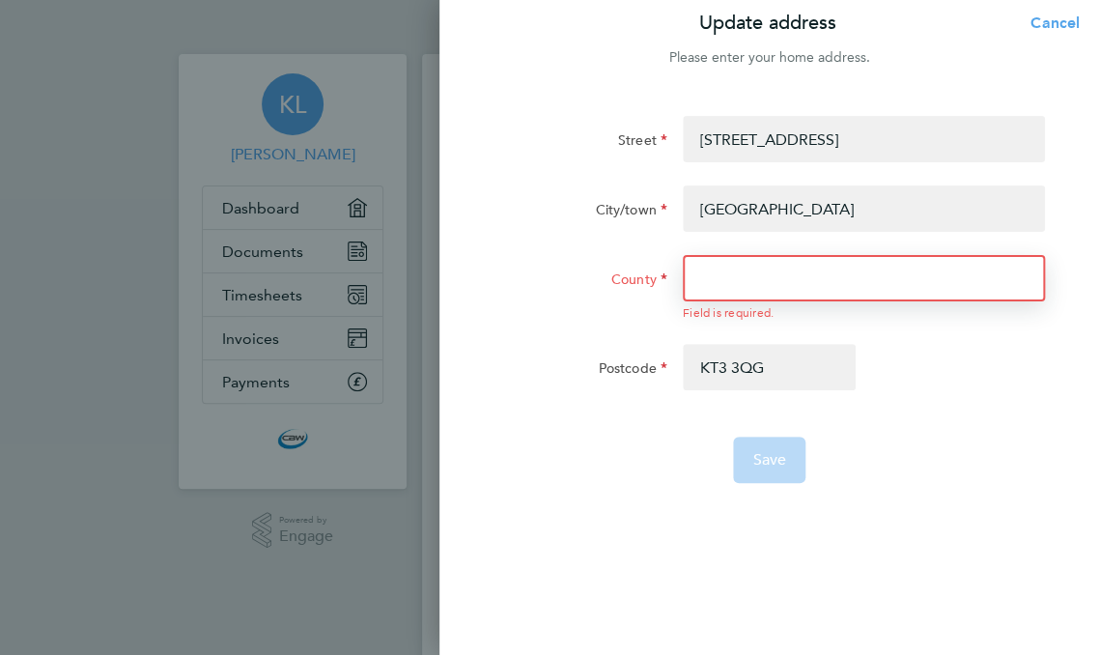
click at [813, 280] on input "County" at bounding box center [864, 278] width 362 height 46
type input "[GEOGRAPHIC_DATA]"
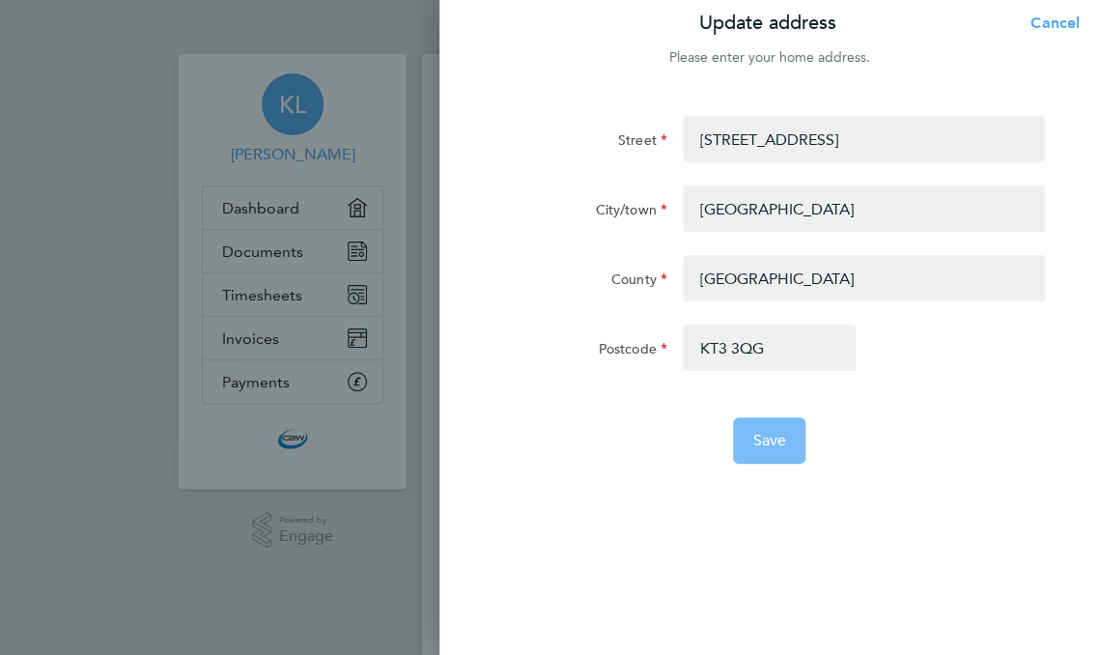
click at [770, 452] on button "Save" at bounding box center [769, 440] width 72 height 46
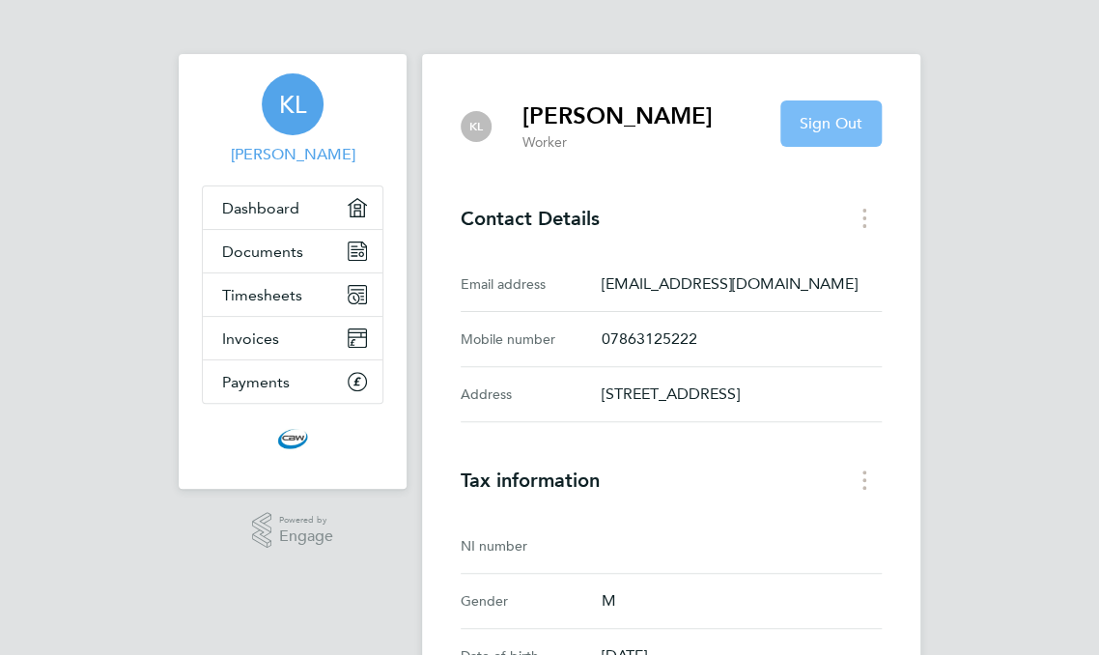
click at [862, 126] on span "Sign Out" at bounding box center [830, 123] width 63 height 19
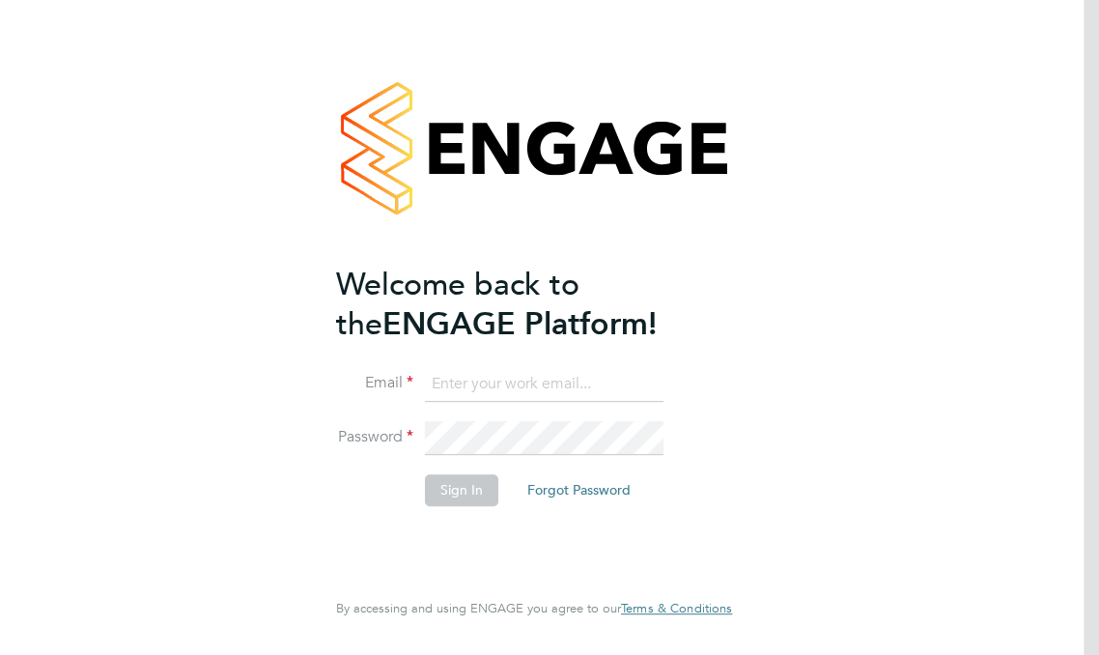
click at [546, 383] on input at bounding box center [544, 384] width 238 height 35
type input "[EMAIL_ADDRESS][DOMAIN_NAME]"
click at [461, 495] on button "Sign In" at bounding box center [461, 489] width 73 height 31
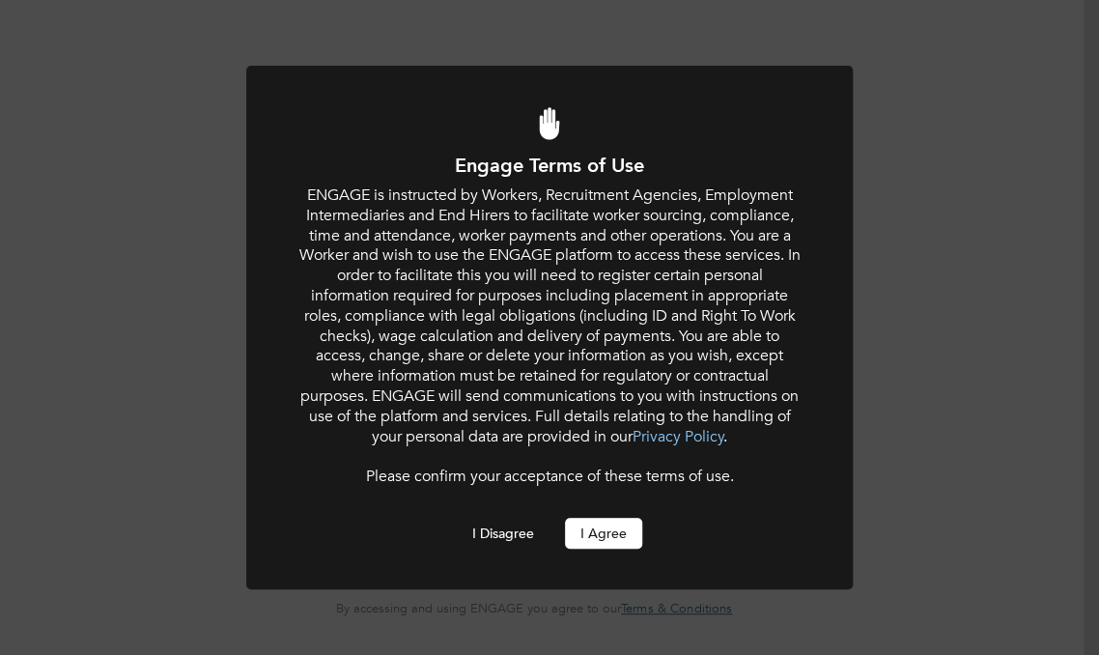
click at [588, 538] on button "I Agree" at bounding box center [603, 532] width 77 height 31
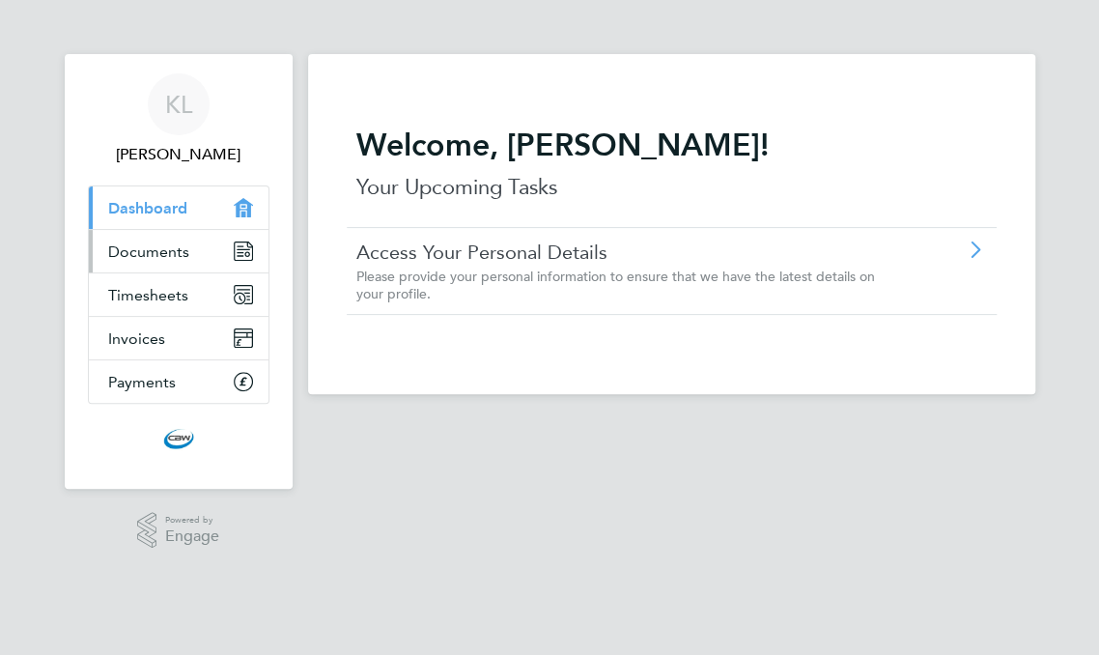
click at [157, 249] on span "Documents" at bounding box center [148, 251] width 81 height 18
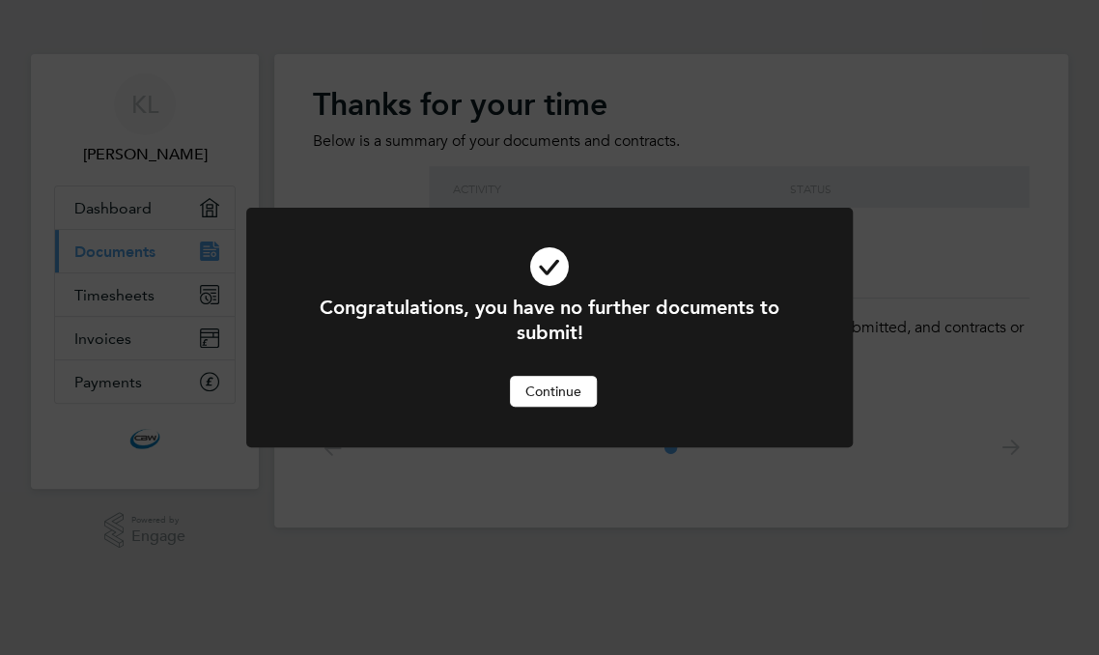
click at [564, 390] on button "Continue" at bounding box center [553, 391] width 87 height 31
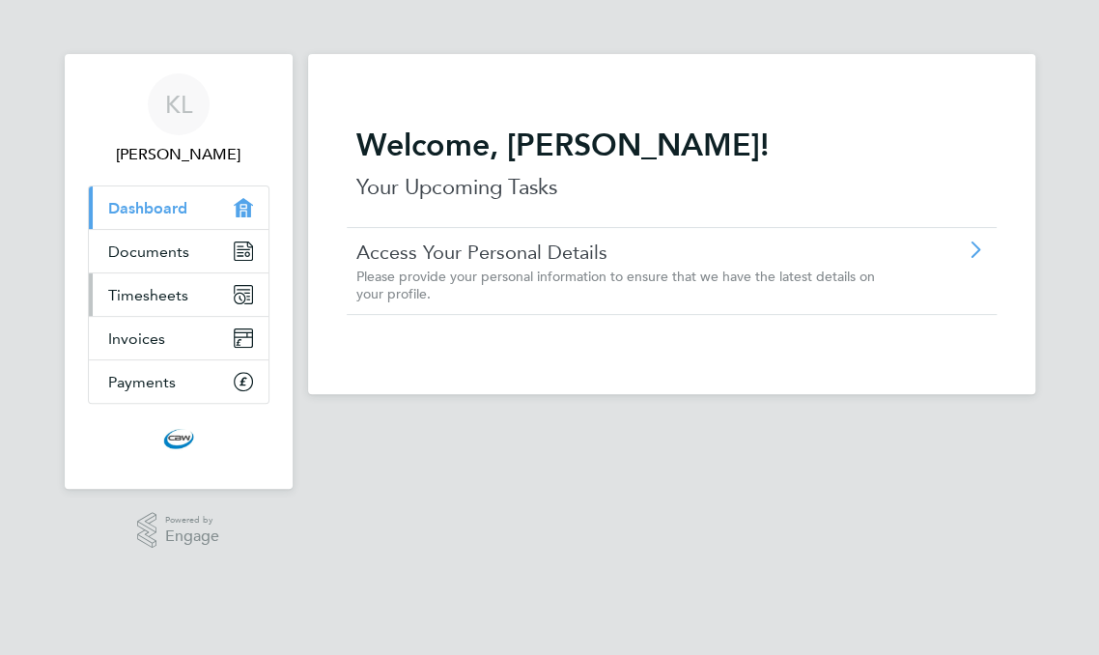
click at [150, 294] on span "Timesheets" at bounding box center [148, 295] width 80 height 18
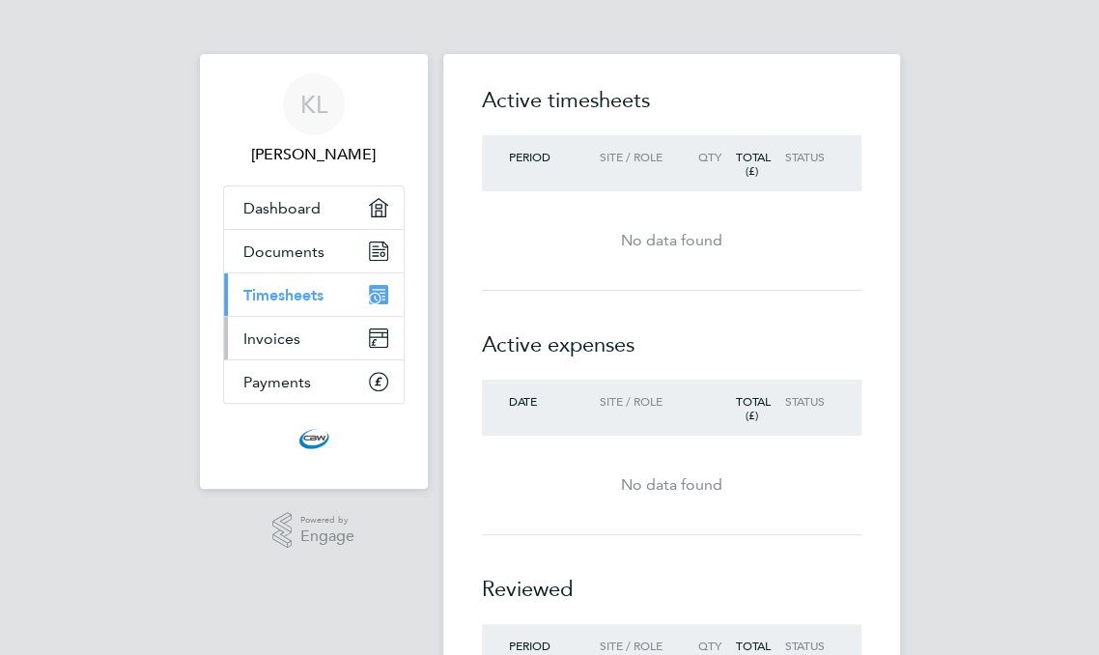
click at [290, 340] on span "Invoices" at bounding box center [271, 338] width 57 height 18
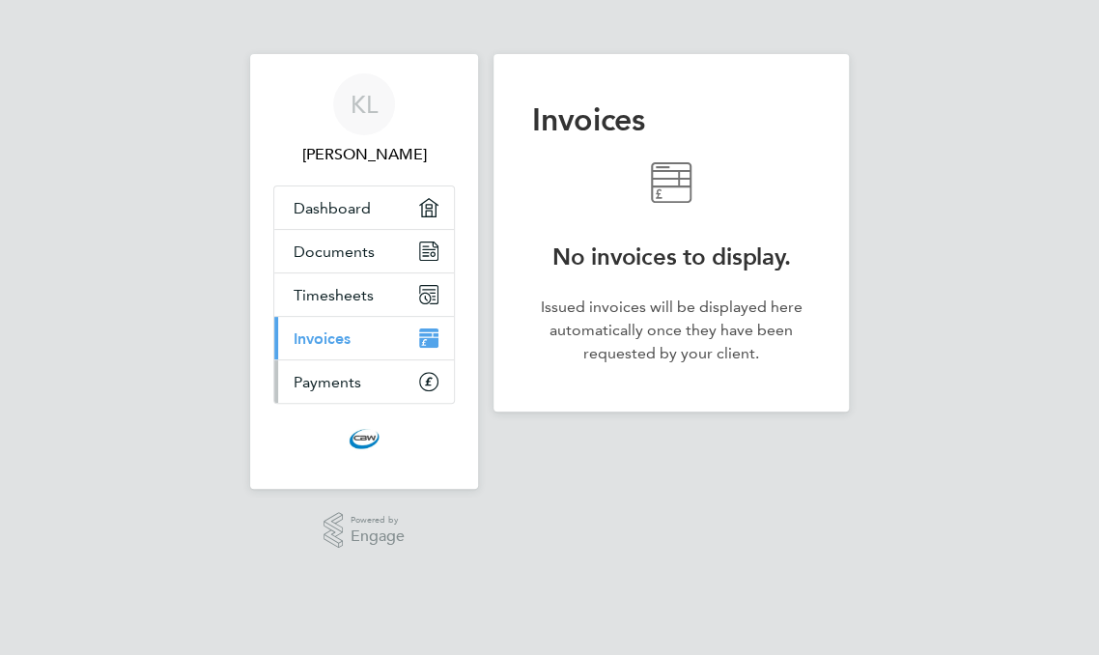
click at [342, 385] on span "Payments" at bounding box center [328, 382] width 68 height 18
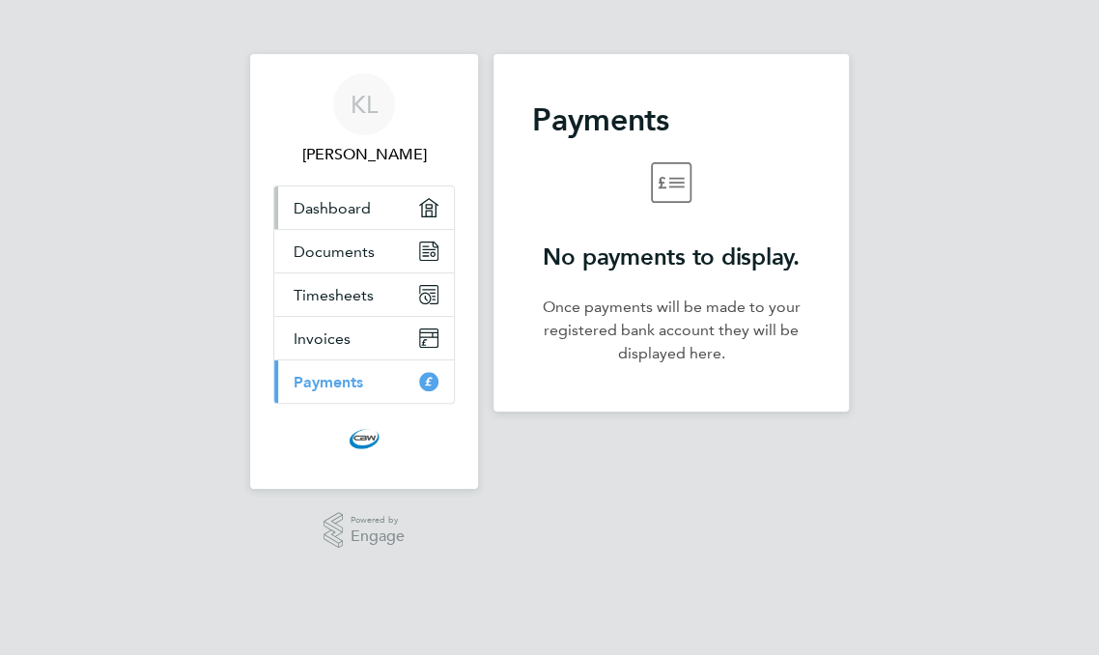
click at [343, 207] on span "Dashboard" at bounding box center [332, 208] width 77 height 18
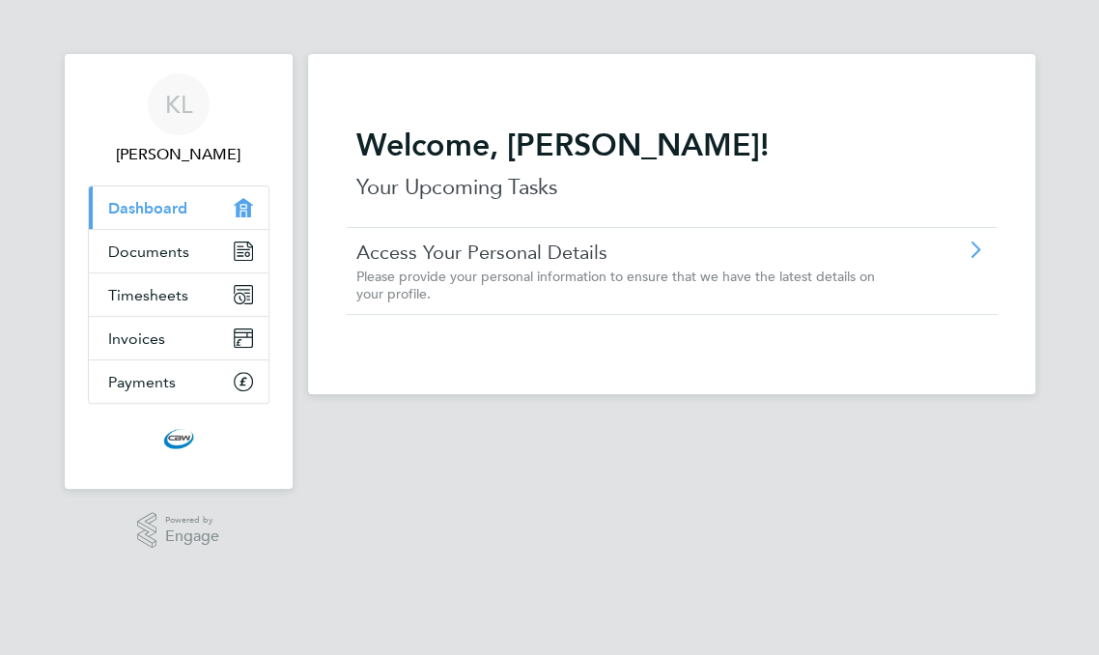
click at [573, 267] on span "Please provide your personal information to ensure that we have the latest deta…" at bounding box center [615, 284] width 518 height 35
click at [568, 257] on link "Access Your Personal Details" at bounding box center [628, 251] width 545 height 25
click at [177, 247] on span "Documents" at bounding box center [148, 251] width 81 height 18
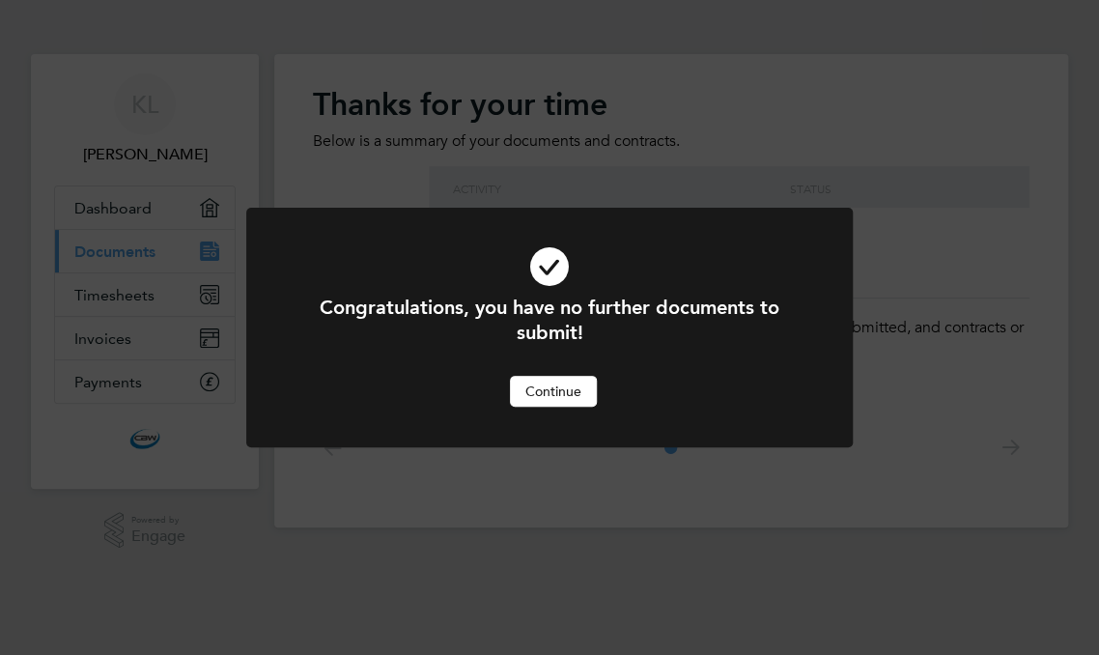
click at [558, 396] on button "Continue" at bounding box center [553, 391] width 87 height 31
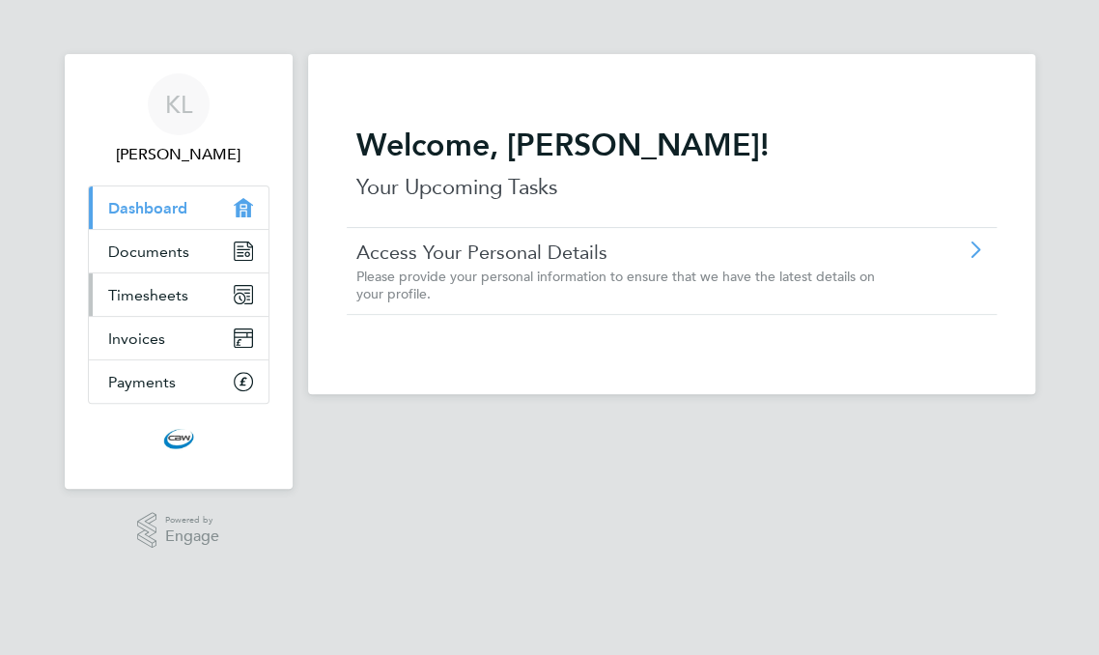
click at [151, 294] on span "Timesheets" at bounding box center [148, 295] width 80 height 18
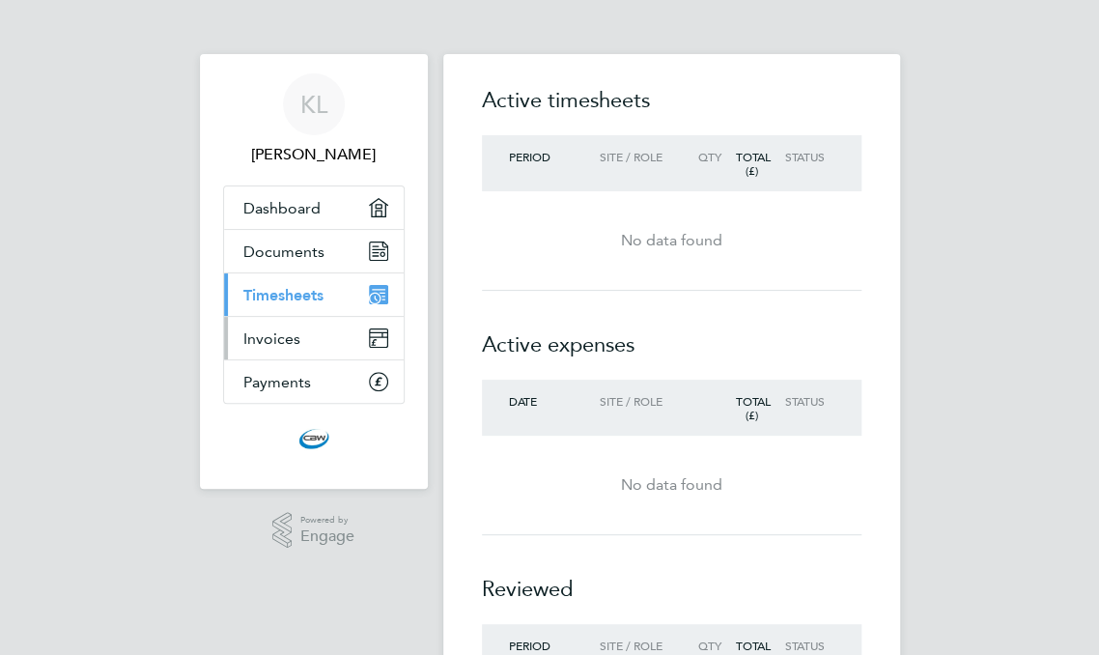
click at [291, 342] on span "Invoices" at bounding box center [271, 338] width 57 height 18
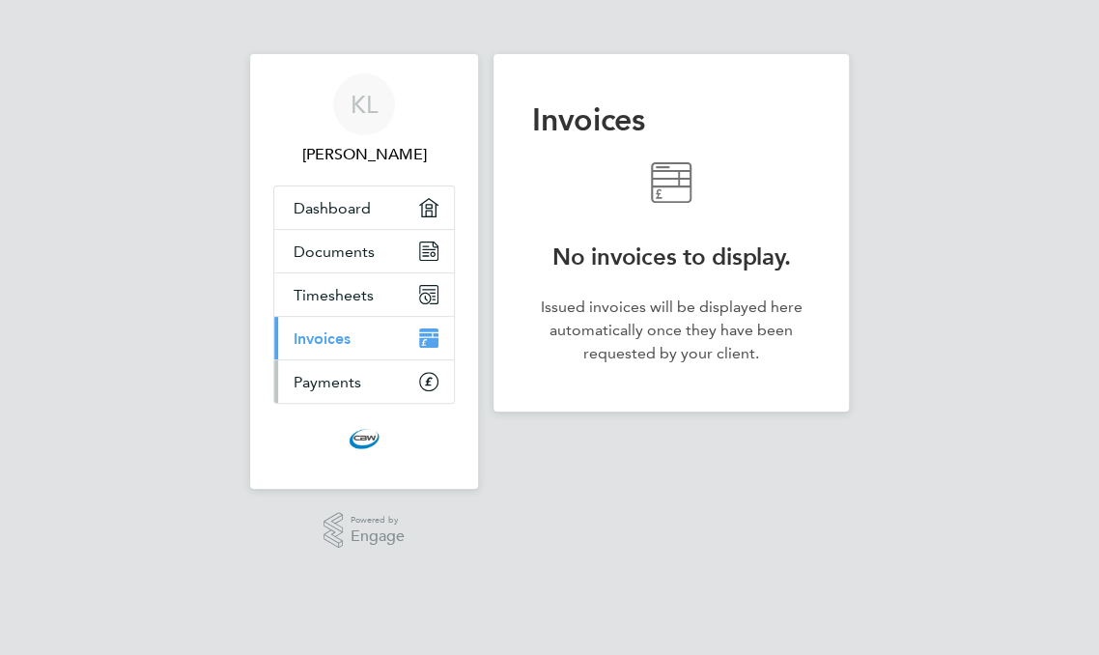
click at [342, 386] on span "Payments" at bounding box center [328, 382] width 68 height 18
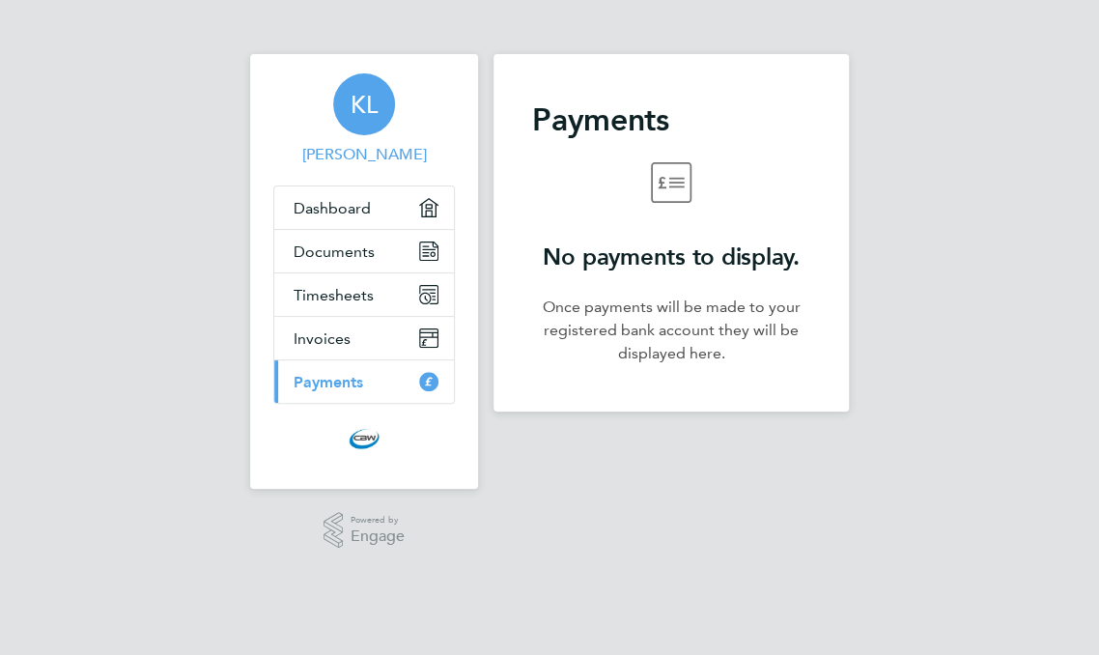
click at [363, 100] on span "KL" at bounding box center [363, 104] width 27 height 25
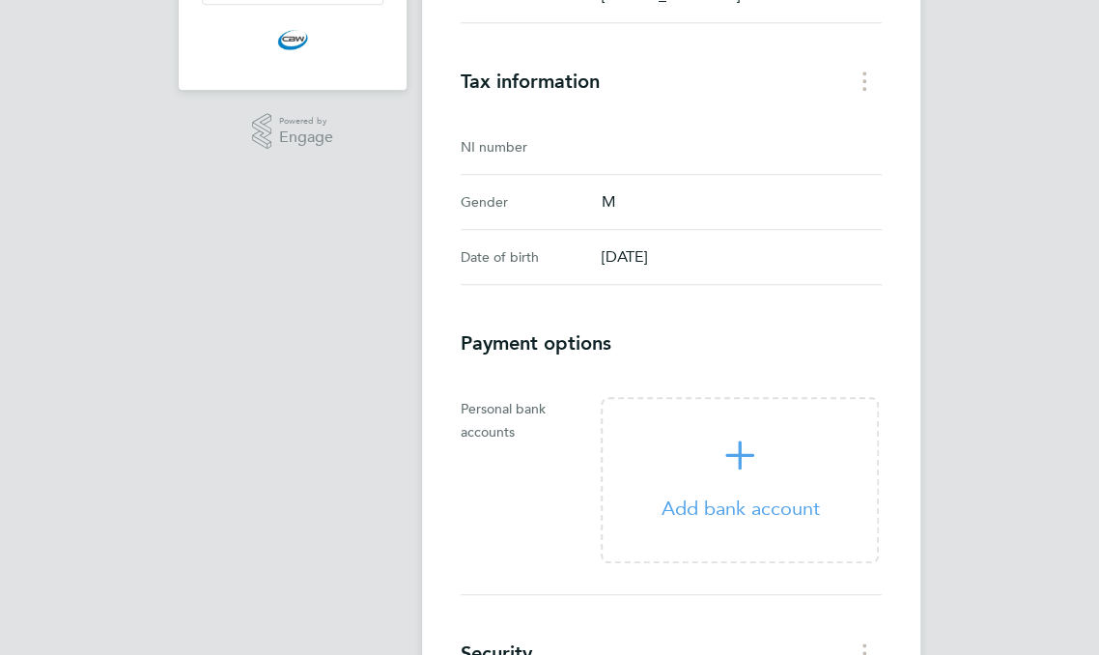
scroll to position [378, 0]
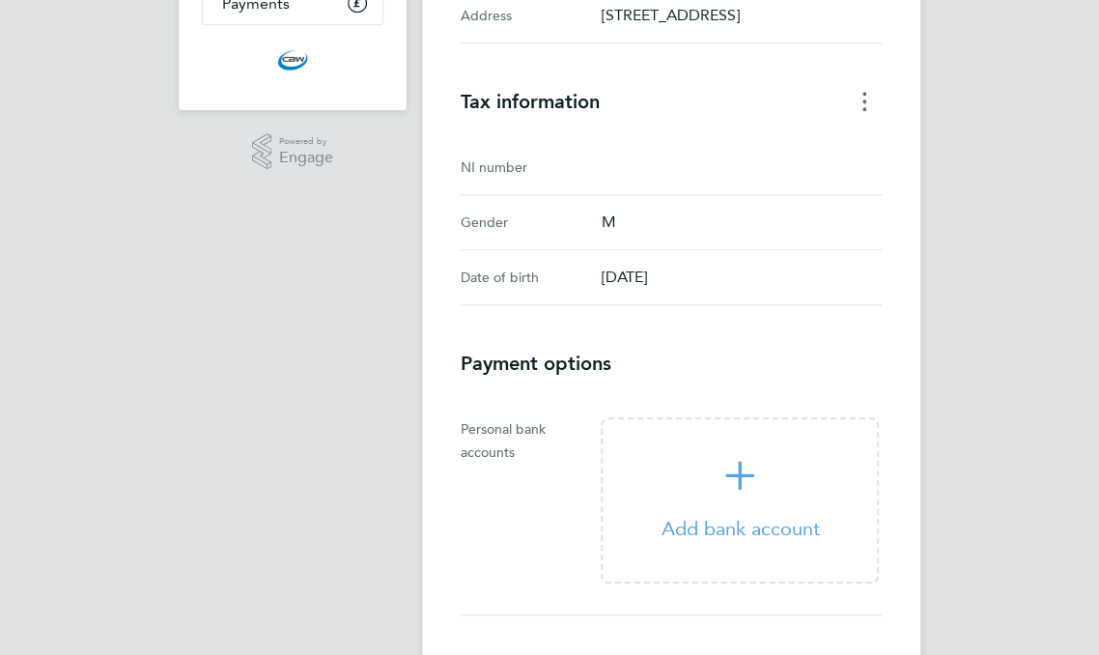
click at [881, 116] on button "Tax information menu" at bounding box center [864, 101] width 35 height 30
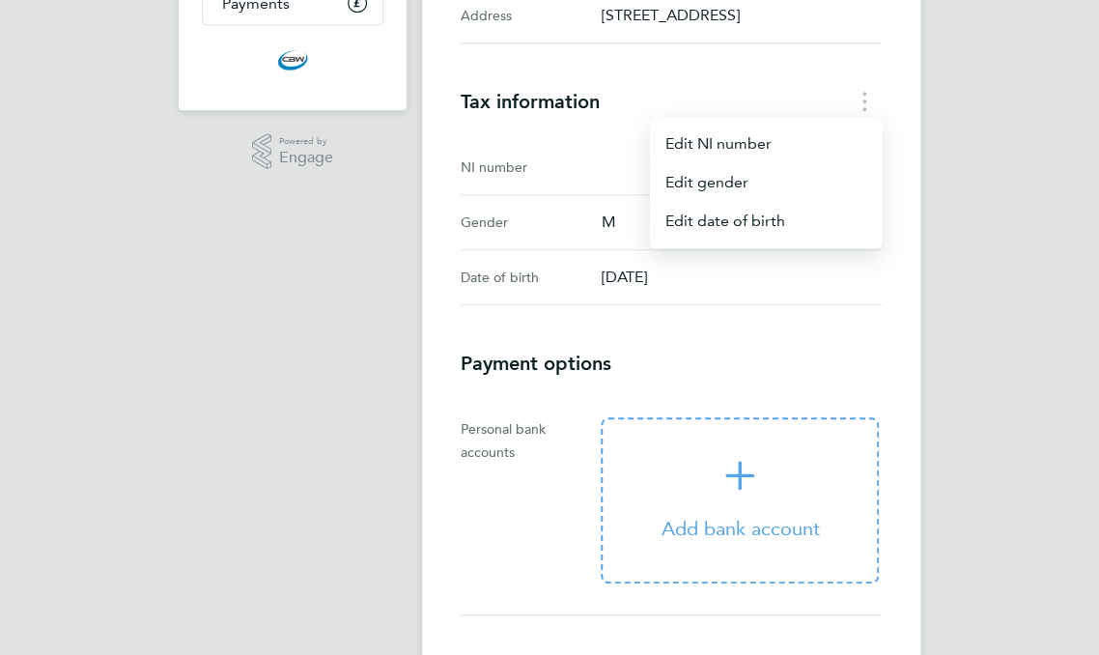
click at [726, 489] on icon "'Add bank account'" at bounding box center [739, 475] width 29 height 29
